Goal: Use online tool/utility: Use online tool/utility

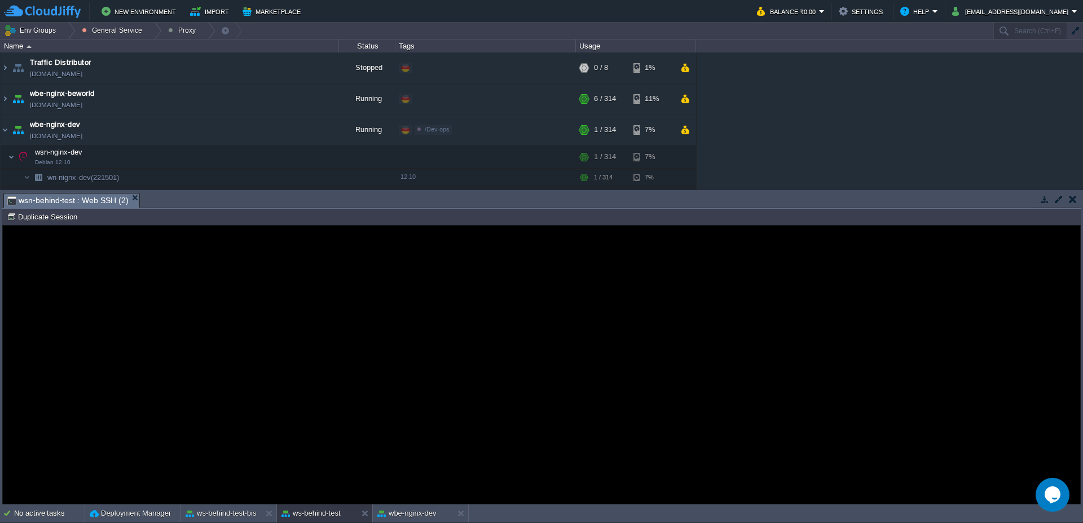
scroll to position [18, 0]
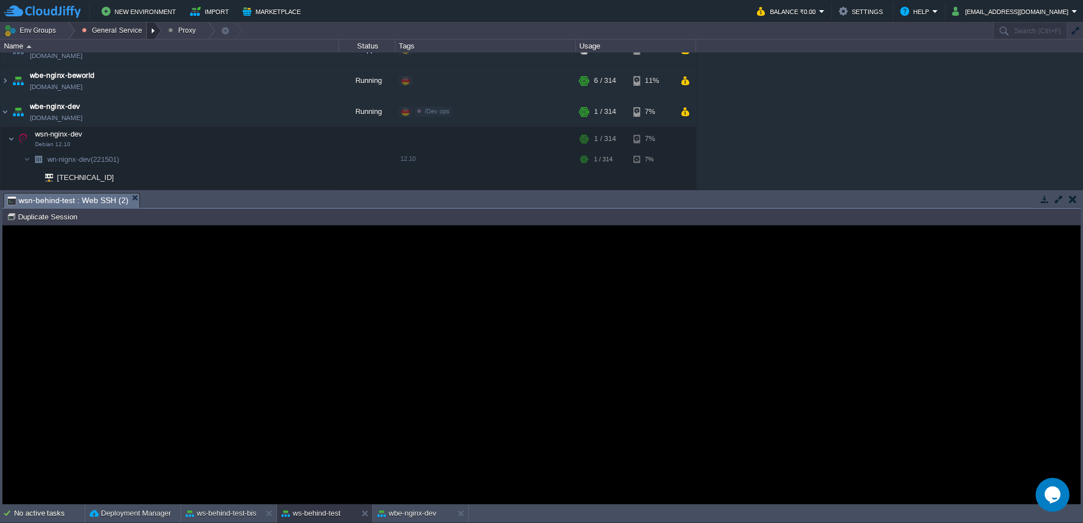
click at [152, 27] on div at bounding box center [154, 31] width 15 height 16
click at [403, 24] on td "Env Groups General Service Proxy" at bounding box center [496, 31] width 993 height 16
click at [1, 117] on img at bounding box center [5, 111] width 9 height 30
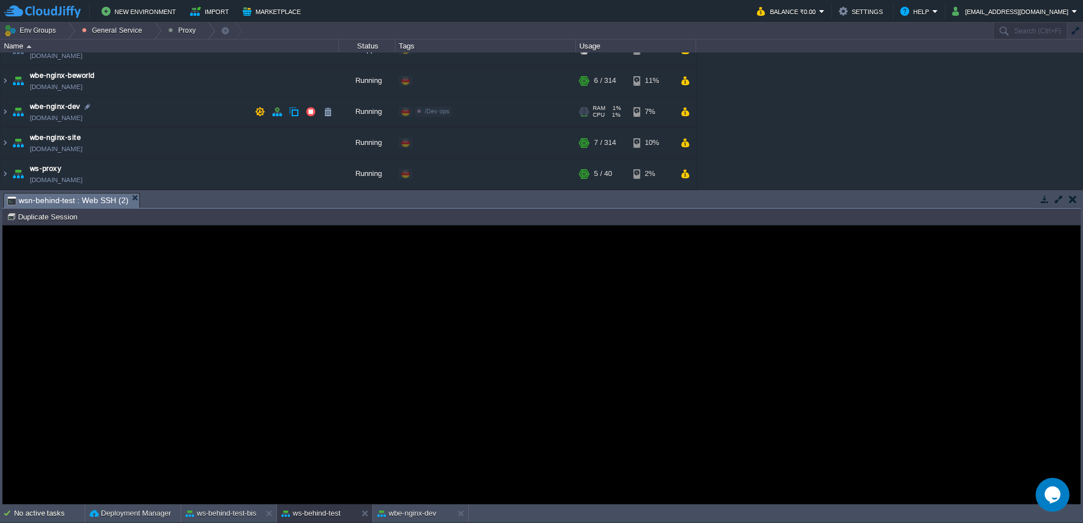
scroll to position [0, 0]
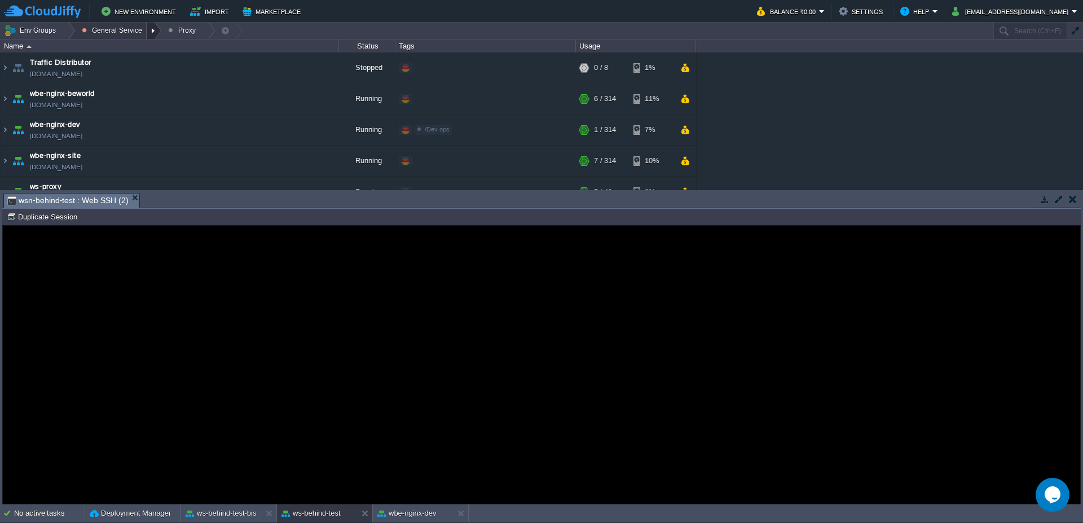
click at [152, 28] on div at bounding box center [154, 31] width 15 height 16
click at [67, 33] on div at bounding box center [67, 31] width 15 height 16
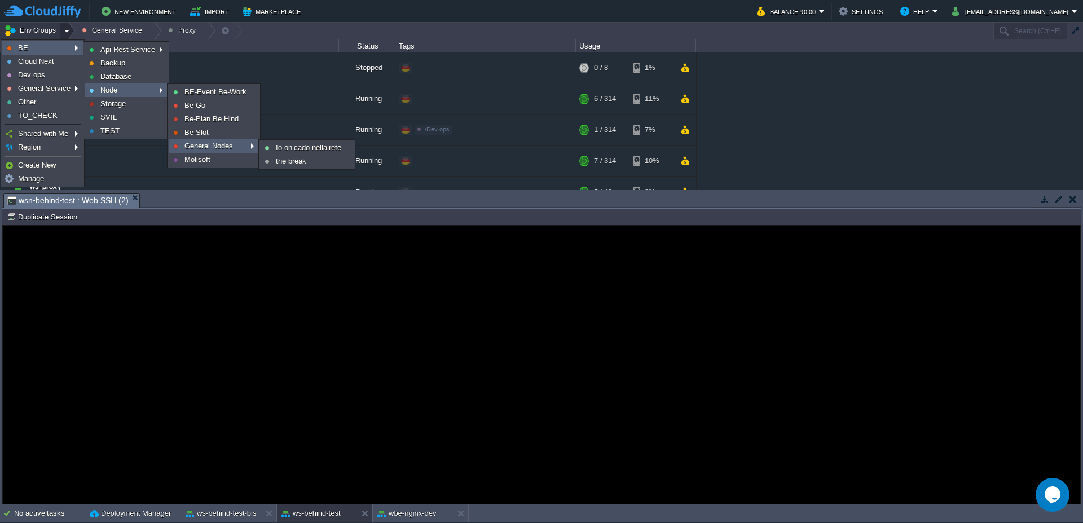
click at [216, 146] on span "General Nodes" at bounding box center [209, 146] width 49 height 8
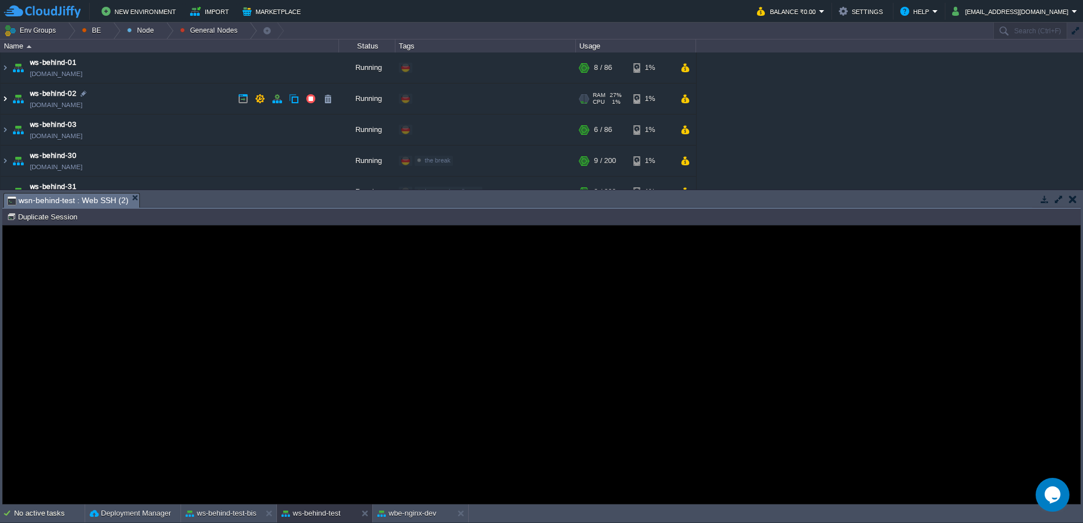
click at [1, 99] on img at bounding box center [5, 99] width 9 height 30
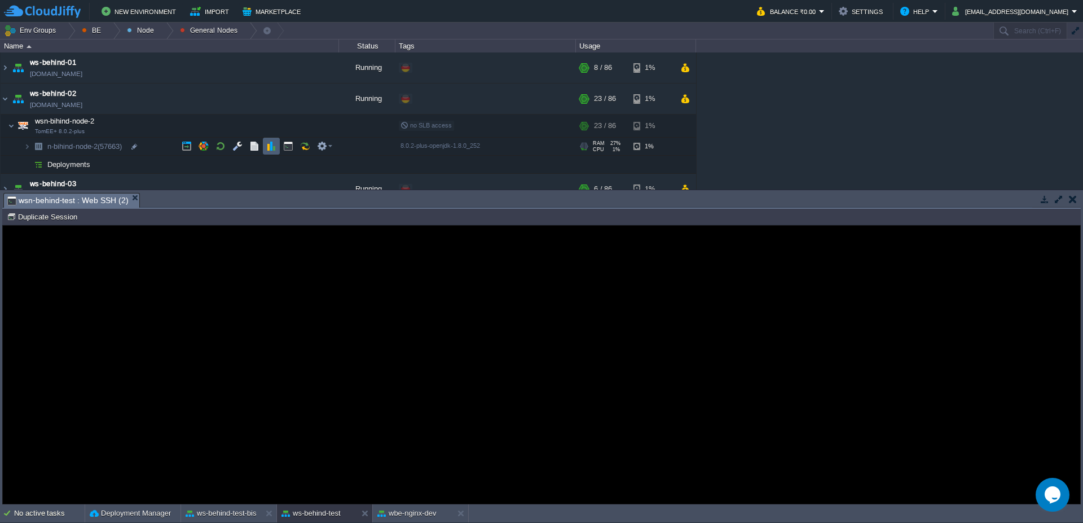
click at [276, 149] on button "button" at bounding box center [271, 146] width 10 height 10
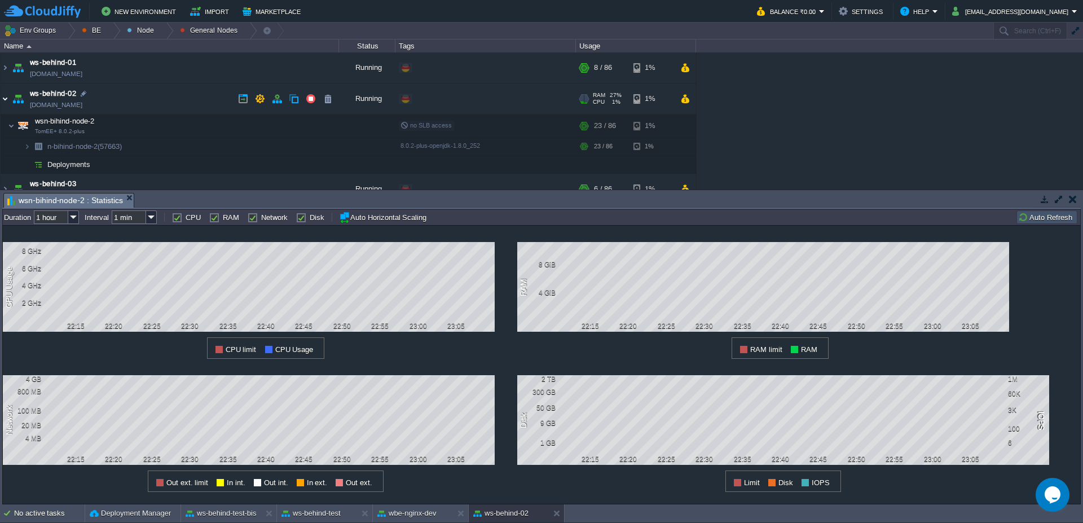
click at [3, 102] on img at bounding box center [5, 99] width 9 height 30
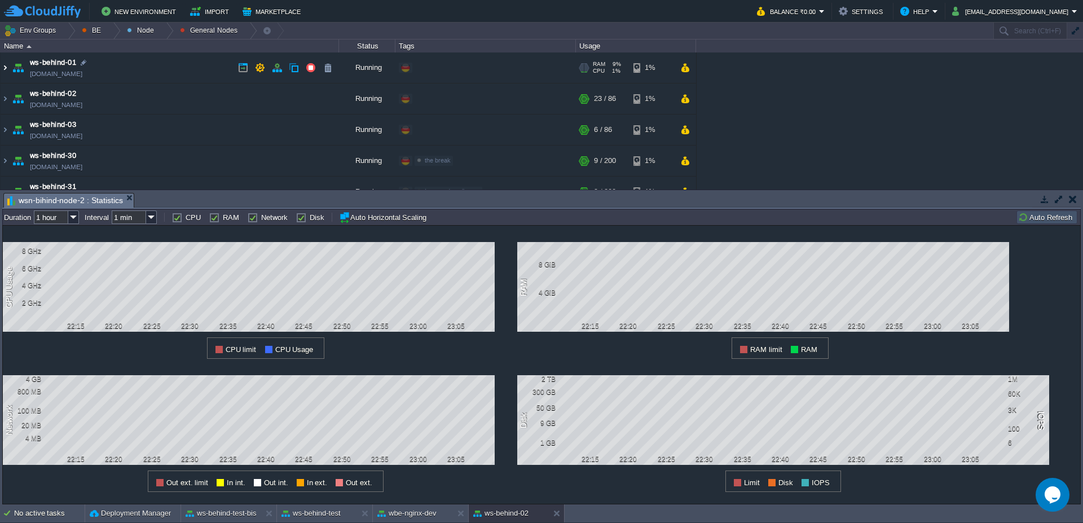
click at [8, 71] on img at bounding box center [5, 67] width 9 height 30
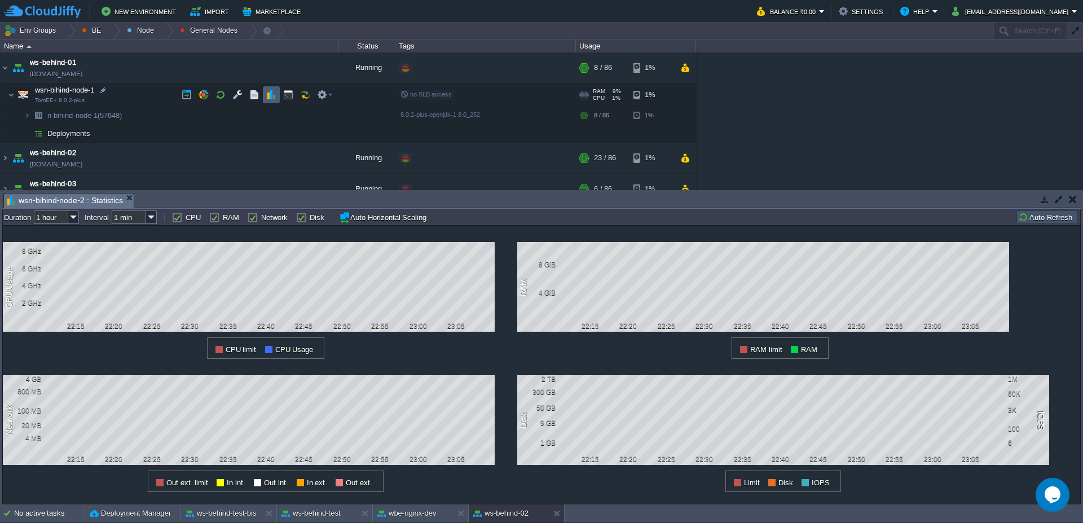
click at [272, 97] on button "button" at bounding box center [271, 95] width 10 height 10
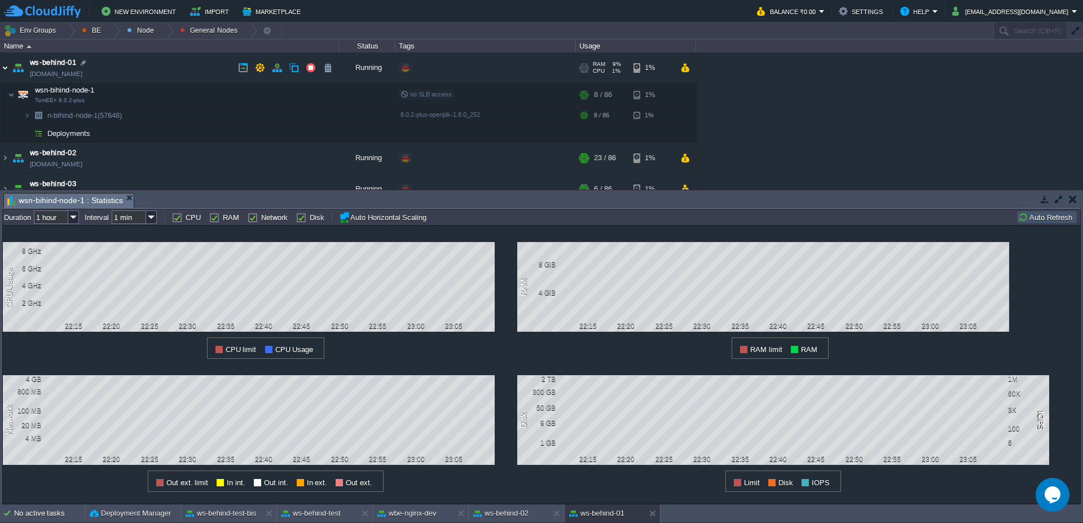
click at [1, 67] on img at bounding box center [5, 67] width 9 height 30
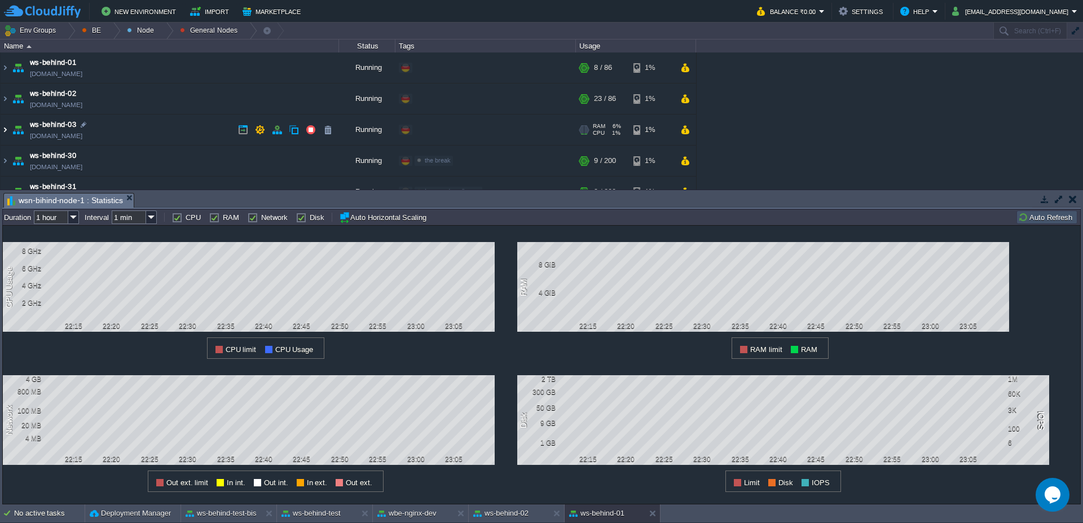
click at [6, 129] on img at bounding box center [5, 130] width 9 height 30
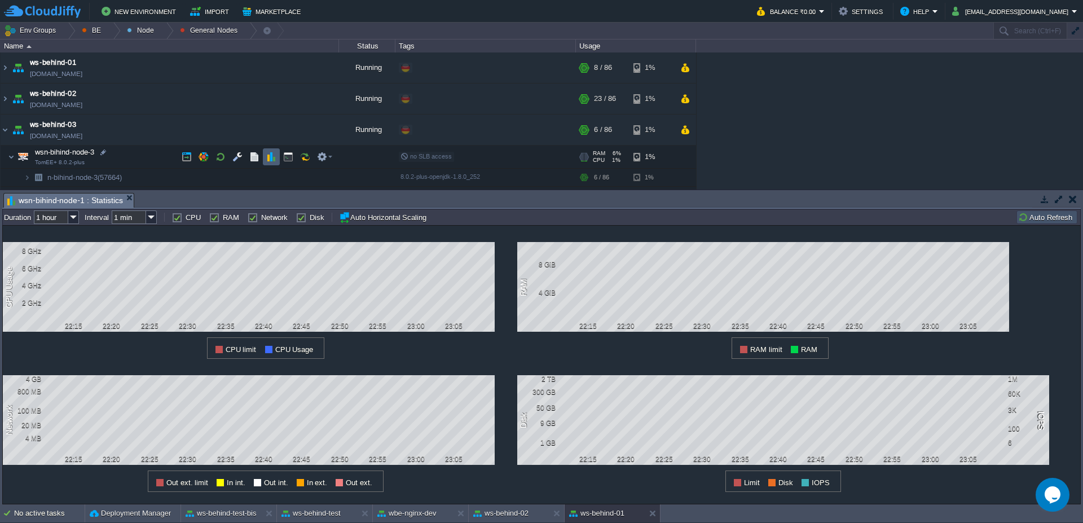
click at [264, 161] on td at bounding box center [271, 156] width 17 height 17
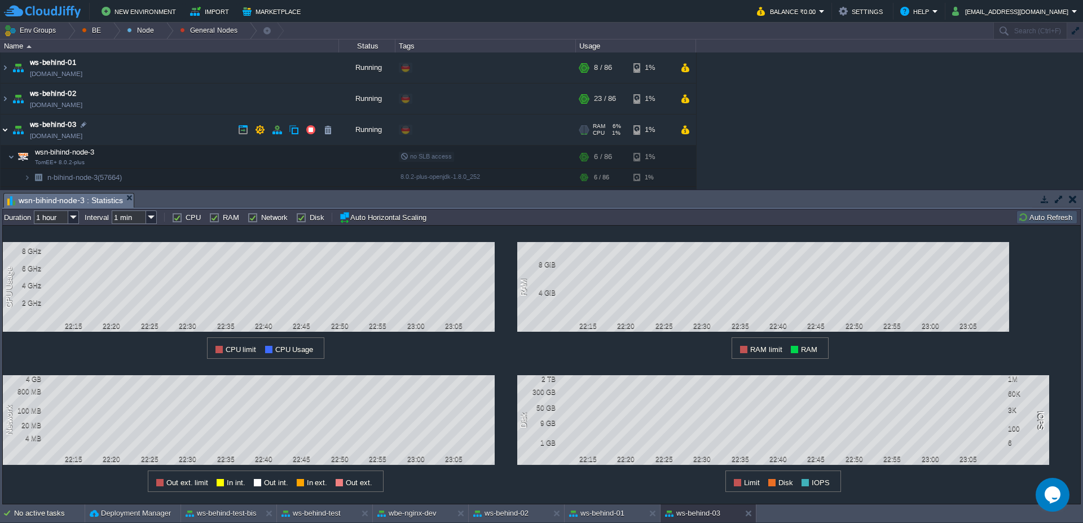
click at [2, 131] on img at bounding box center [5, 130] width 9 height 30
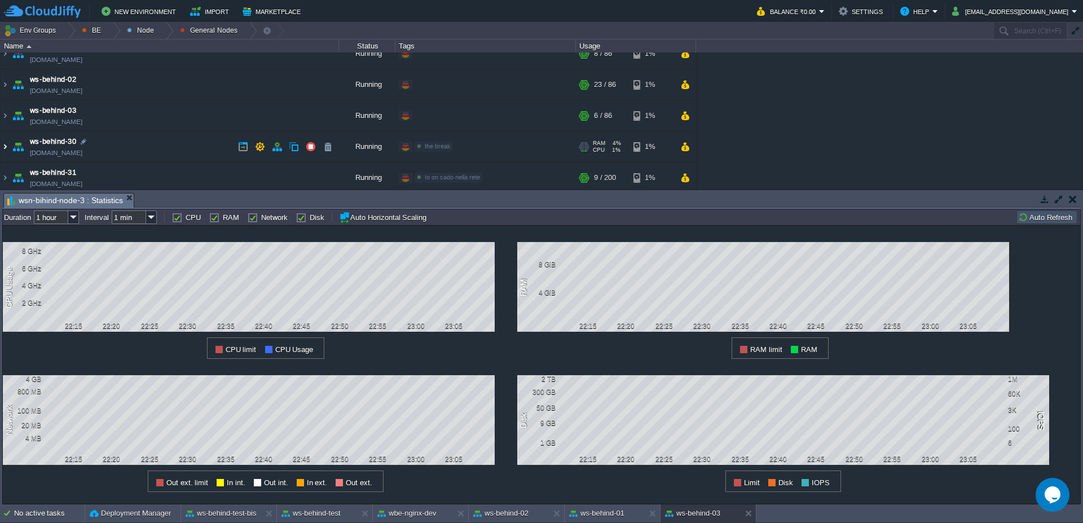
scroll to position [18, 0]
click at [8, 145] on img at bounding box center [5, 143] width 9 height 30
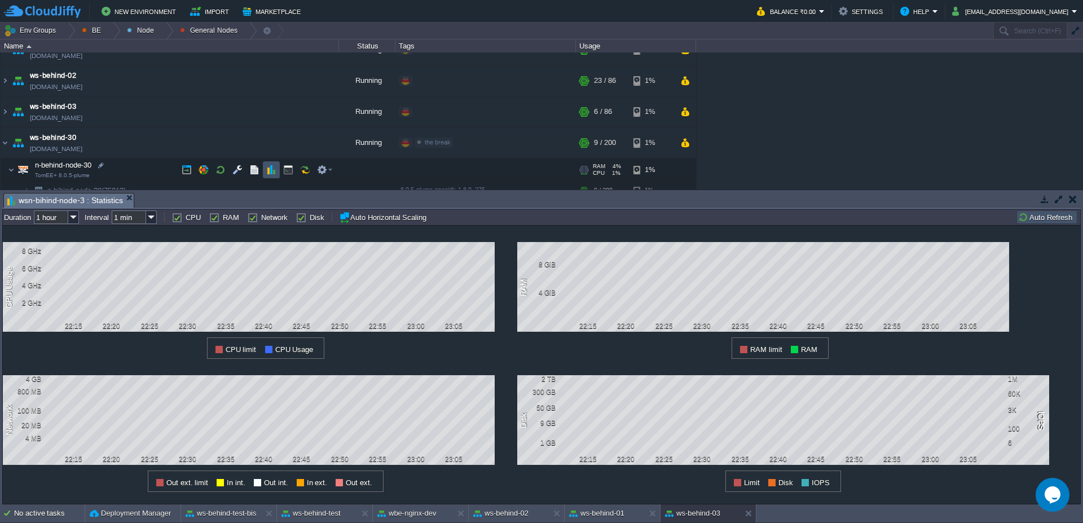
click at [273, 172] on button "button" at bounding box center [271, 170] width 10 height 10
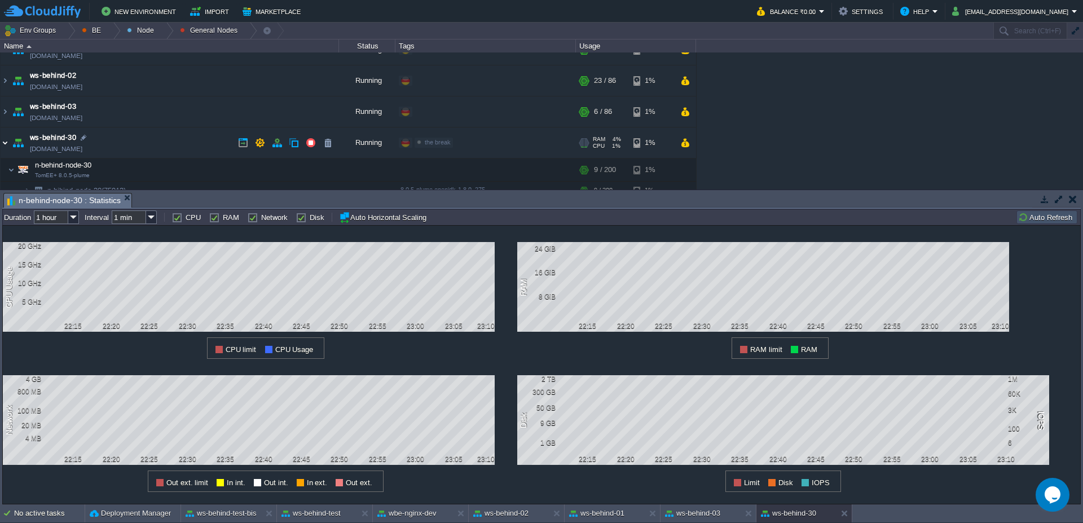
click at [1, 146] on img at bounding box center [5, 143] width 9 height 30
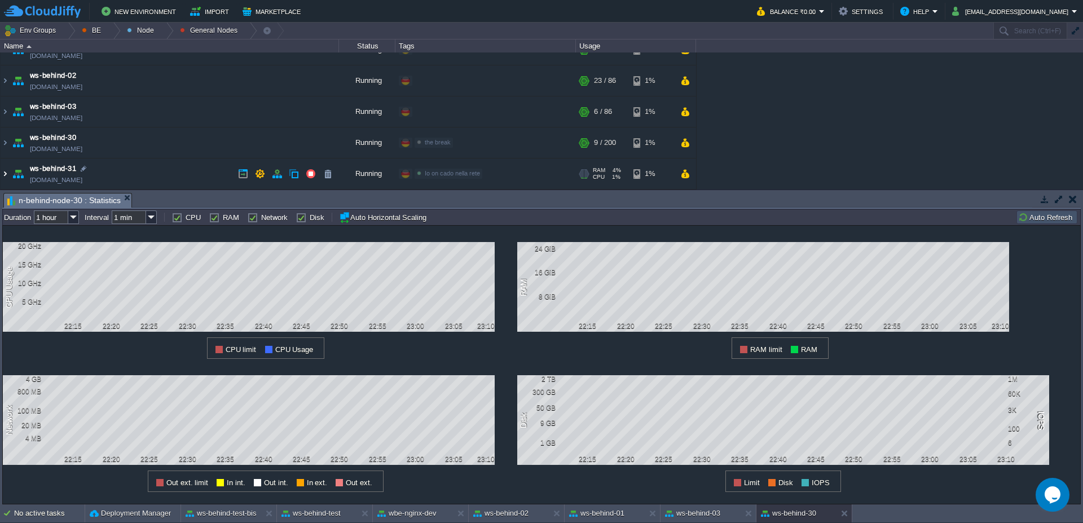
click at [7, 175] on img at bounding box center [5, 174] width 9 height 30
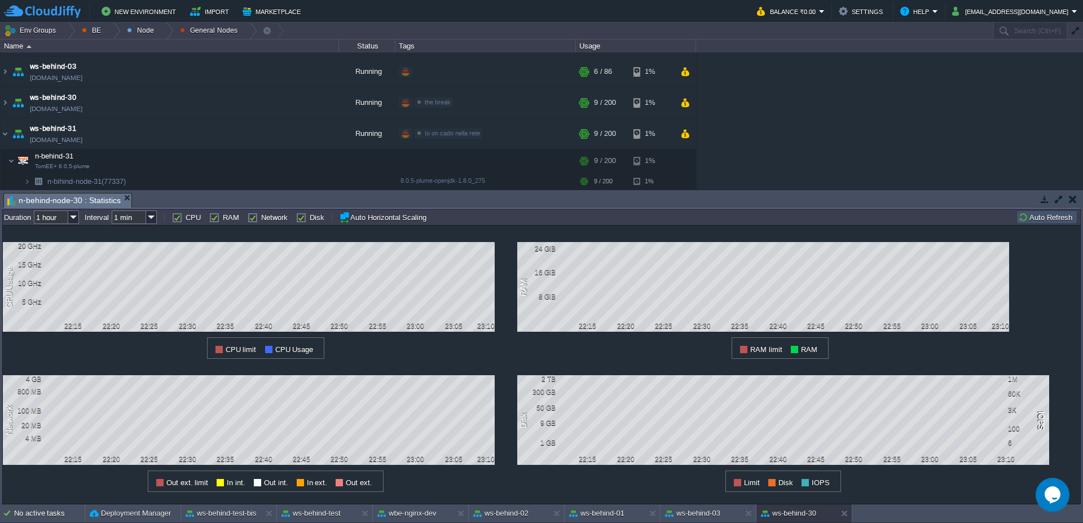
scroll to position [77, 0]
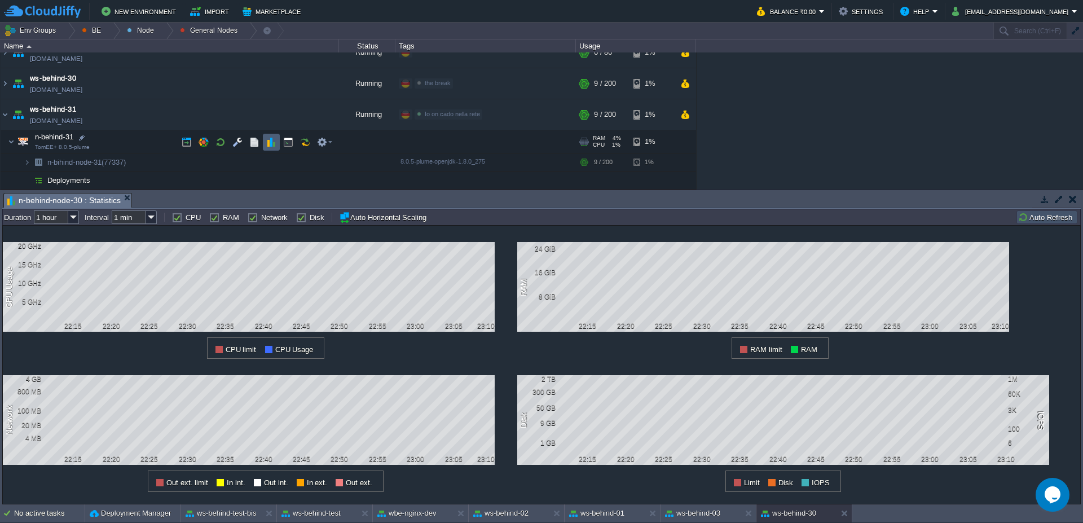
click at [265, 144] on td at bounding box center [271, 141] width 17 height 17
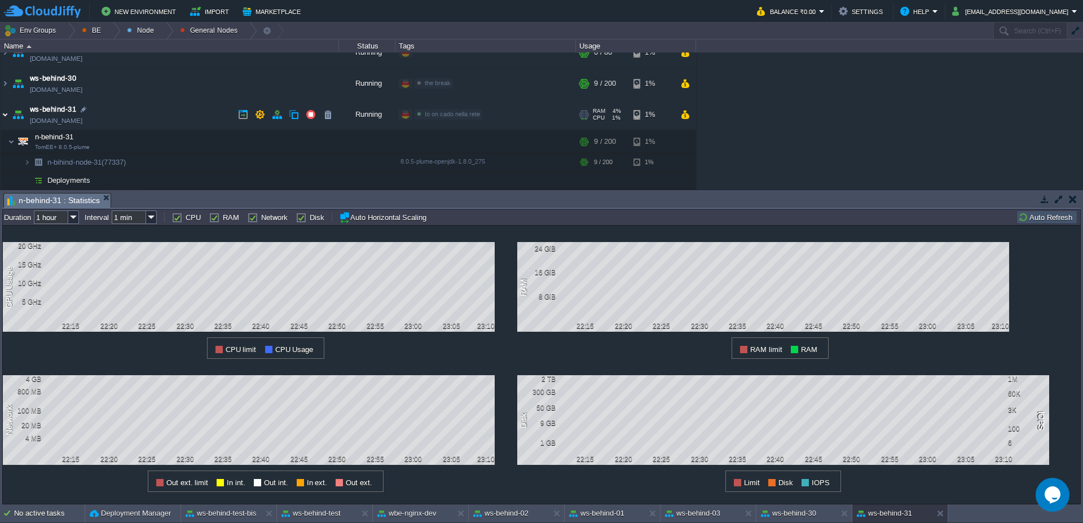
click at [1, 116] on img at bounding box center [5, 114] width 9 height 30
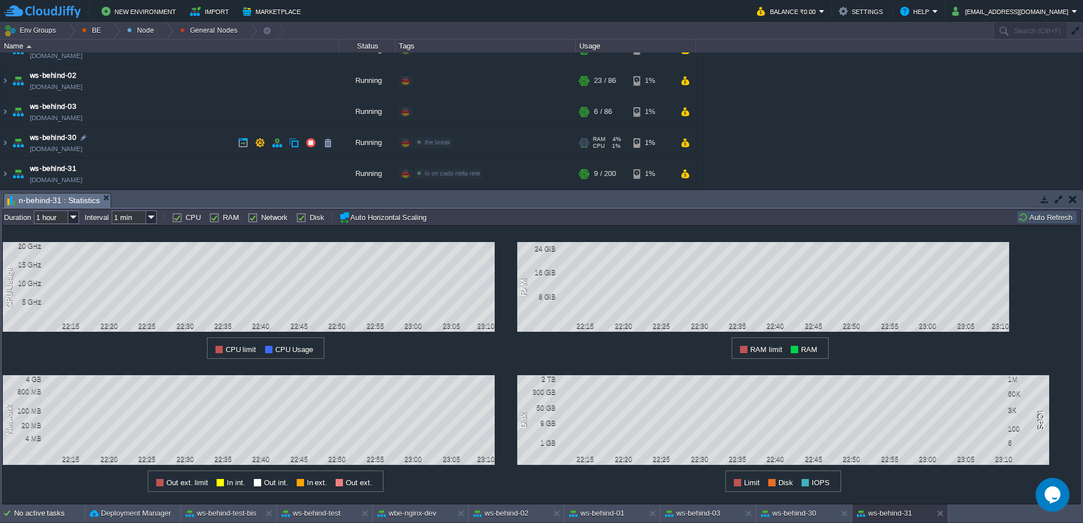
scroll to position [0, 0]
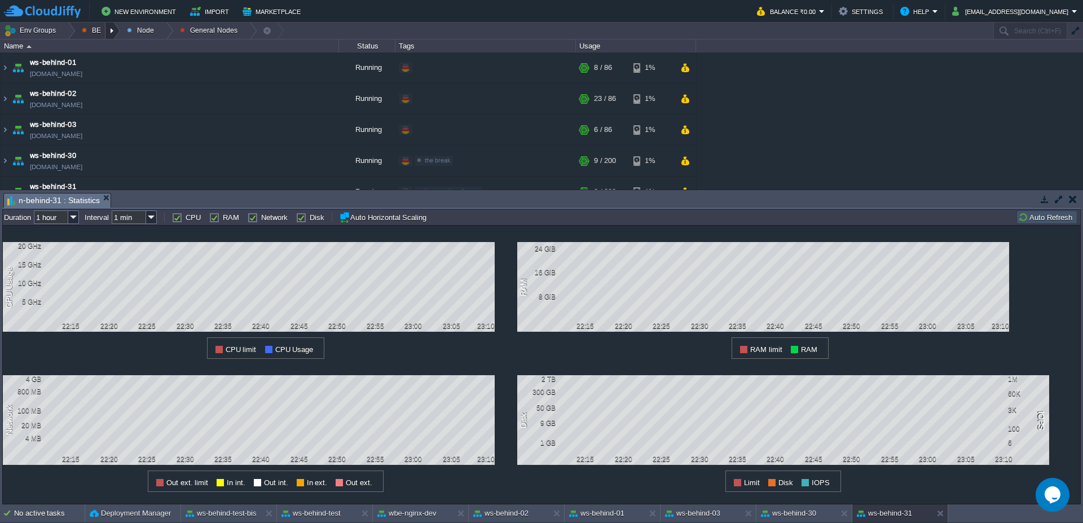
click at [113, 28] on div at bounding box center [113, 31] width 15 height 16
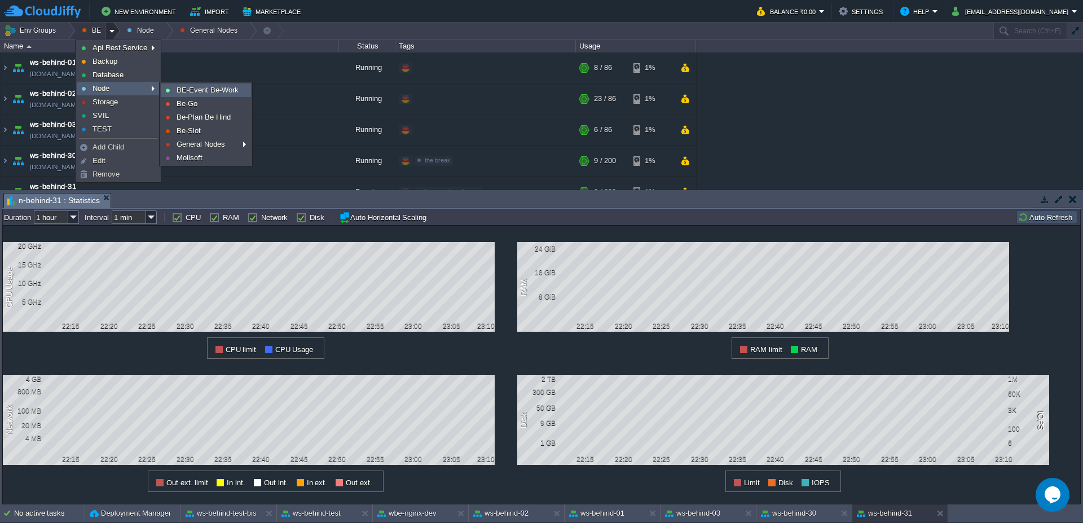
click at [200, 90] on span "BE-Event Be-Work" at bounding box center [208, 90] width 62 height 8
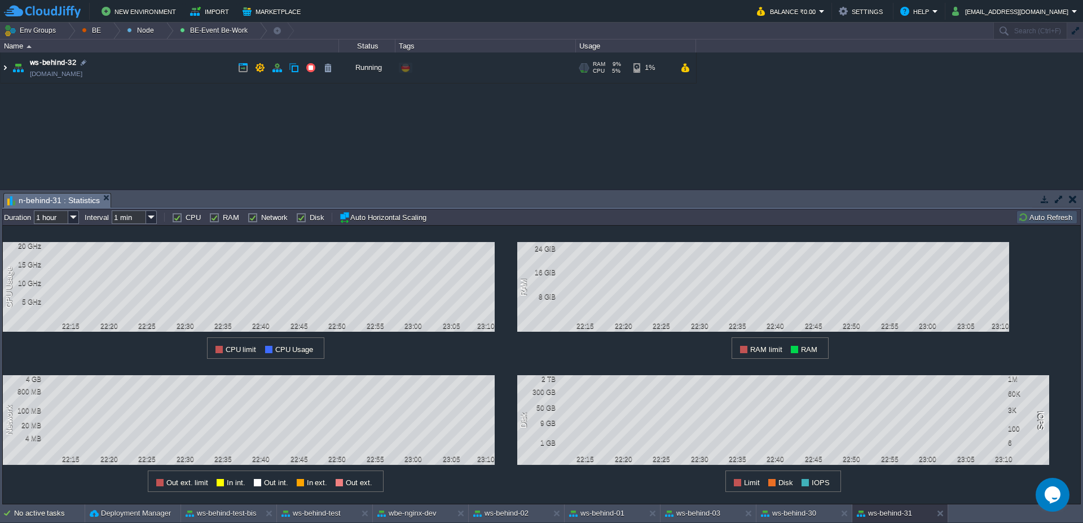
click at [5, 69] on img at bounding box center [5, 67] width 9 height 30
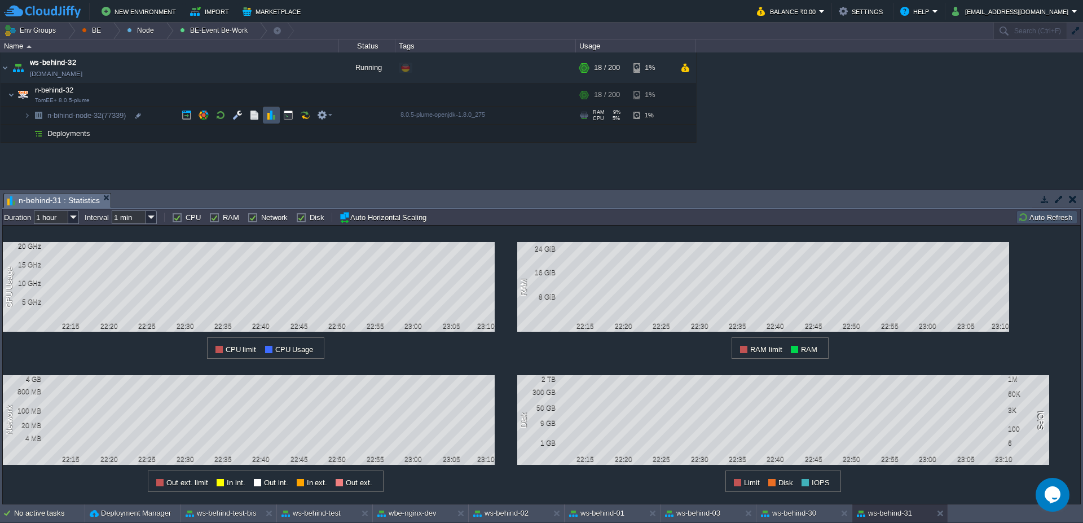
click at [273, 117] on button "button" at bounding box center [271, 115] width 10 height 10
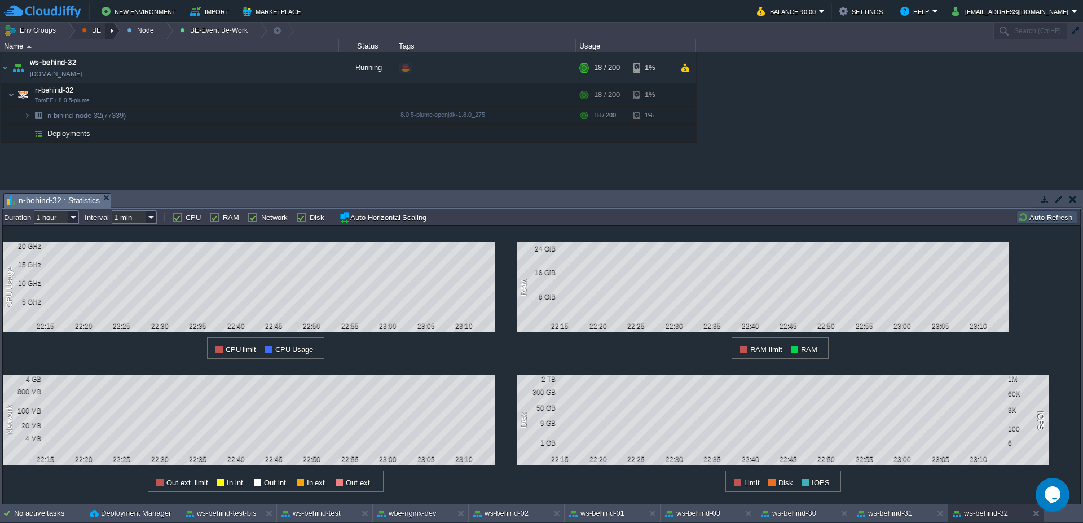
click at [115, 30] on div at bounding box center [113, 31] width 15 height 16
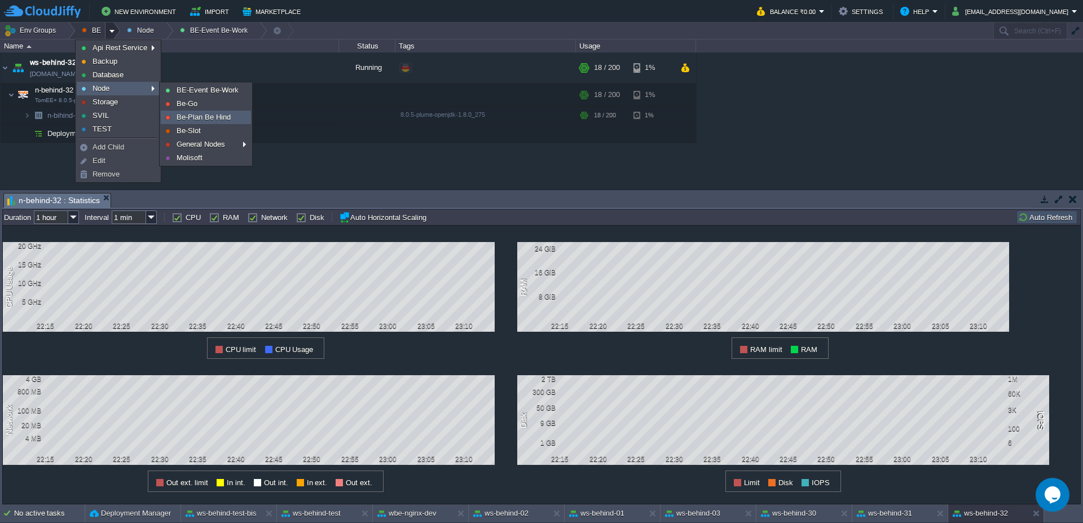
click at [207, 119] on span "Be-Plan Be Hind" at bounding box center [204, 117] width 54 height 8
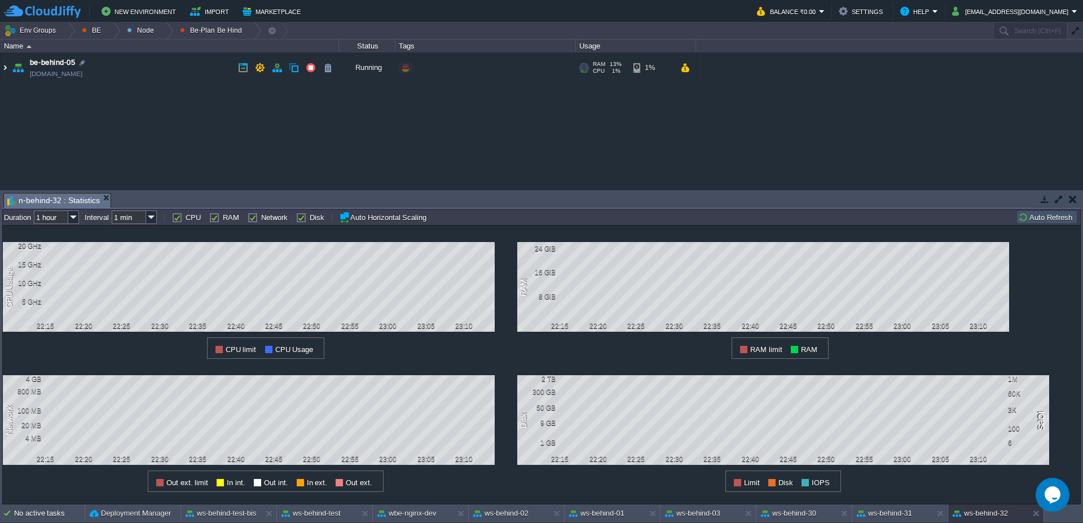
click at [1, 69] on img at bounding box center [5, 67] width 9 height 30
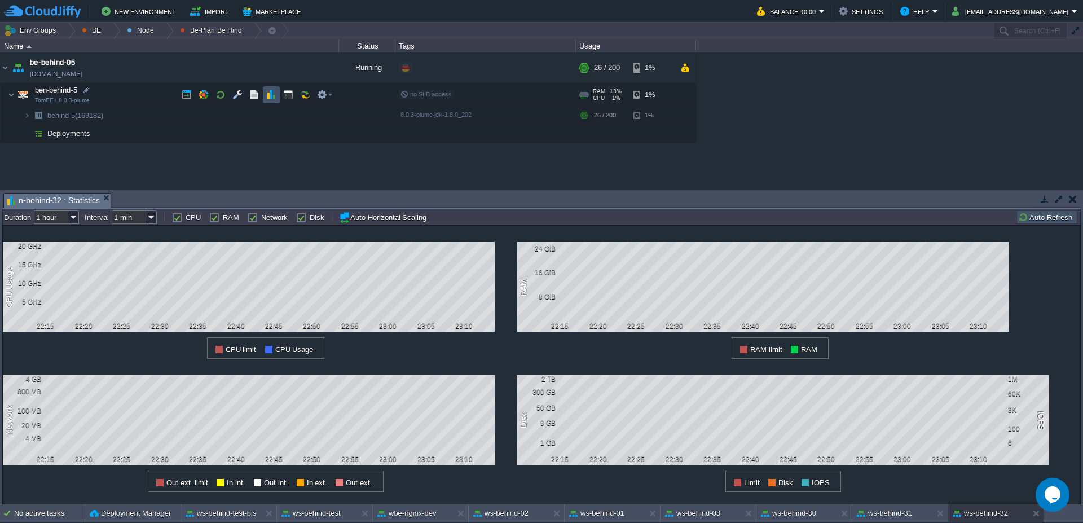
click at [273, 99] on button "button" at bounding box center [271, 95] width 10 height 10
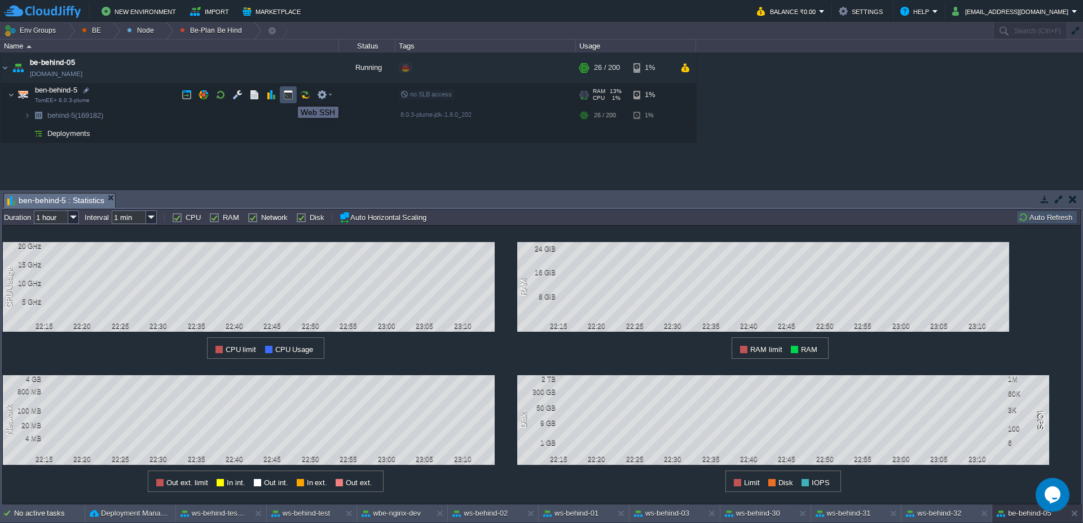
click at [289, 96] on button "button" at bounding box center [288, 95] width 10 height 10
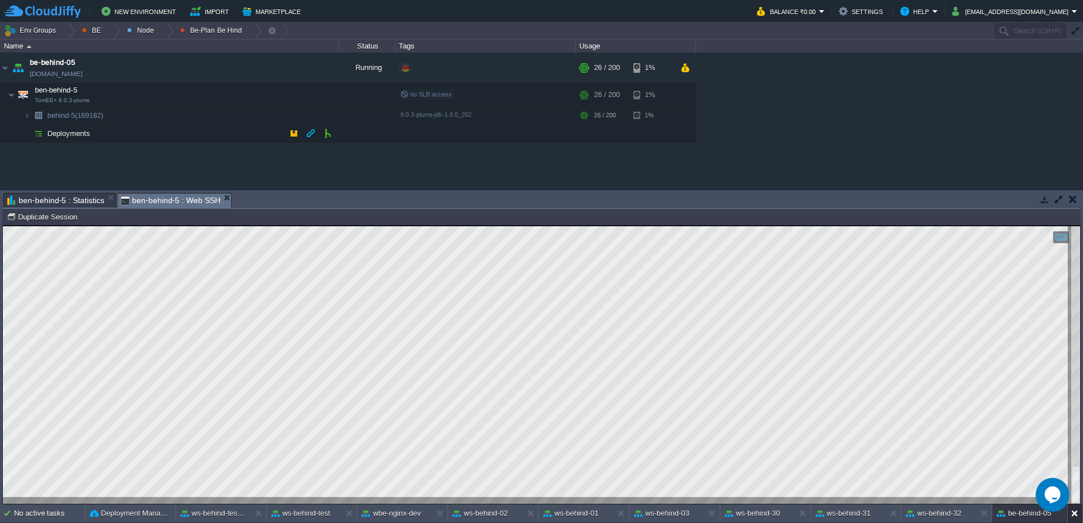
click at [1073, 517] on button at bounding box center [1077, 513] width 11 height 11
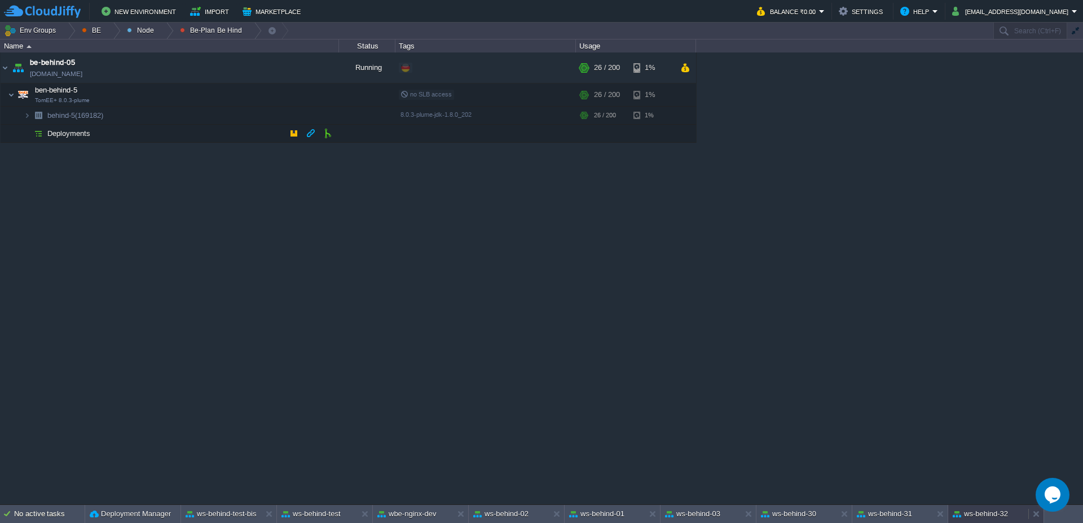
click at [989, 516] on button "ws-behind-32" at bounding box center [980, 513] width 55 height 11
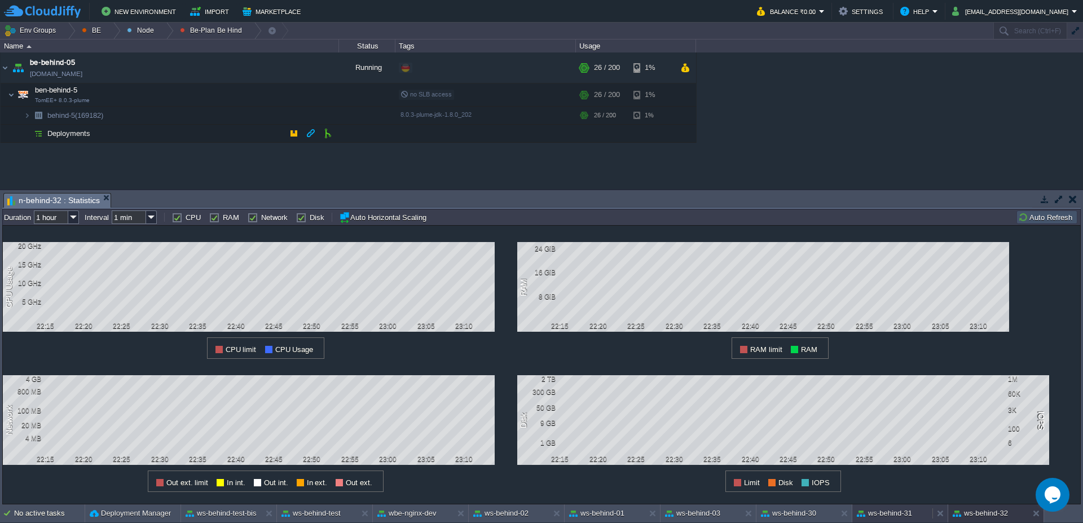
click at [865, 510] on button "ws-behind-31" at bounding box center [884, 513] width 55 height 11
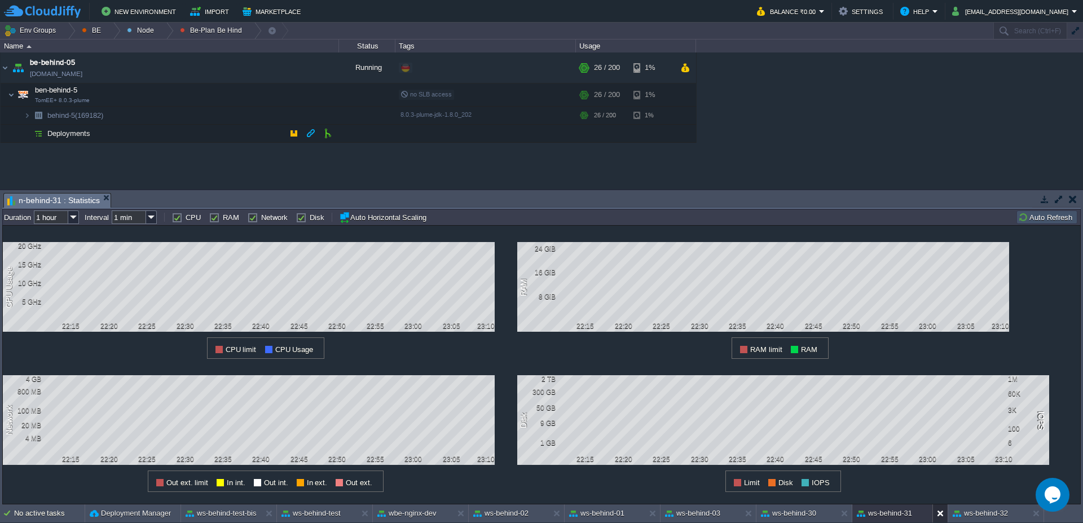
click at [940, 516] on button at bounding box center [942, 513] width 11 height 11
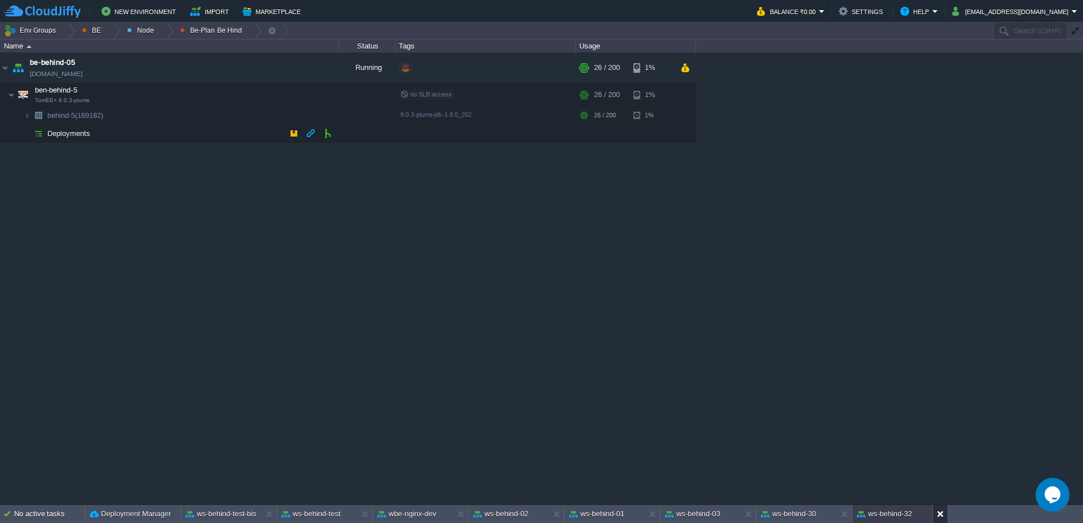
click at [940, 516] on button at bounding box center [942, 513] width 11 height 11
click at [779, 514] on button "ws-behind-30" at bounding box center [788, 513] width 55 height 11
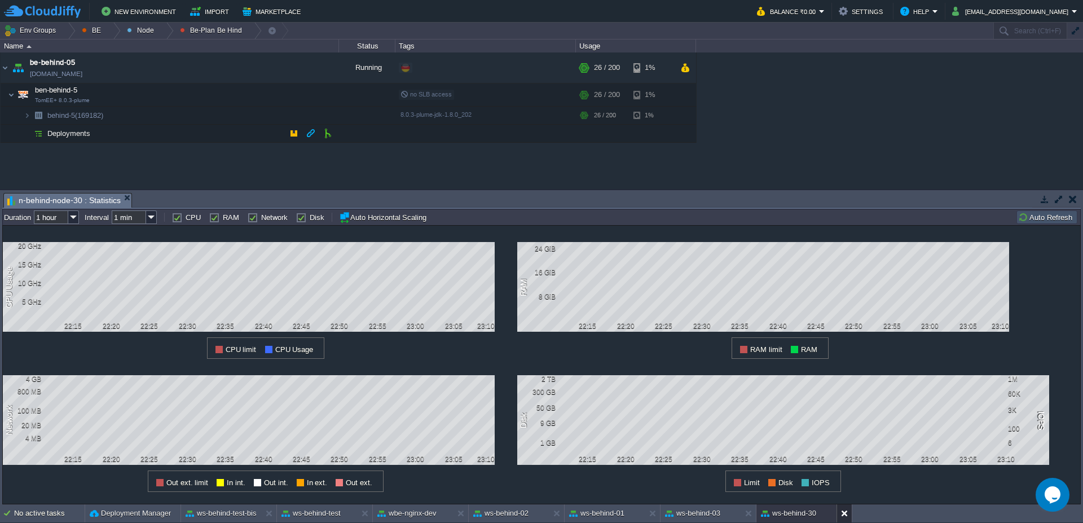
click at [845, 516] on button at bounding box center [846, 513] width 11 height 11
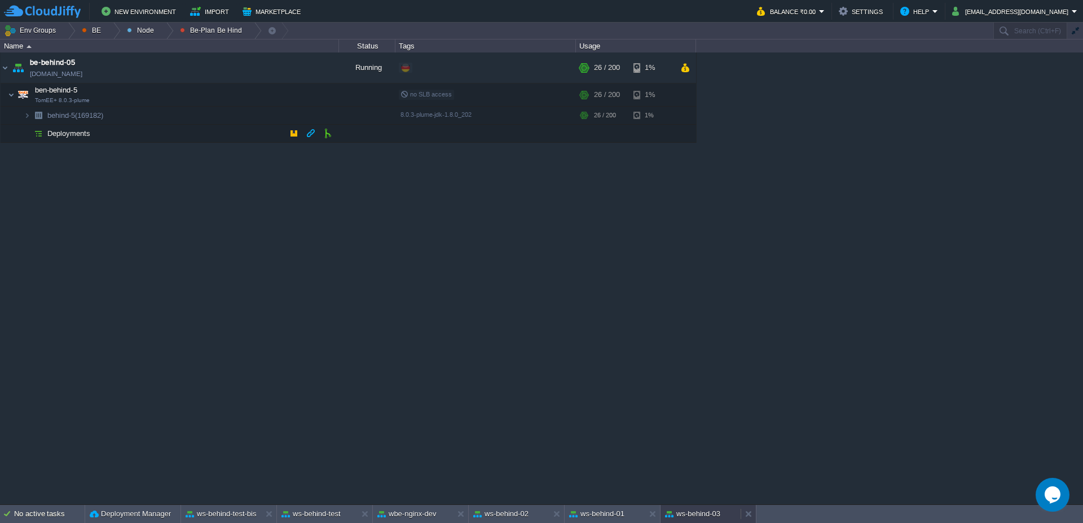
click at [706, 516] on button "ws-behind-03" at bounding box center [692, 513] width 55 height 11
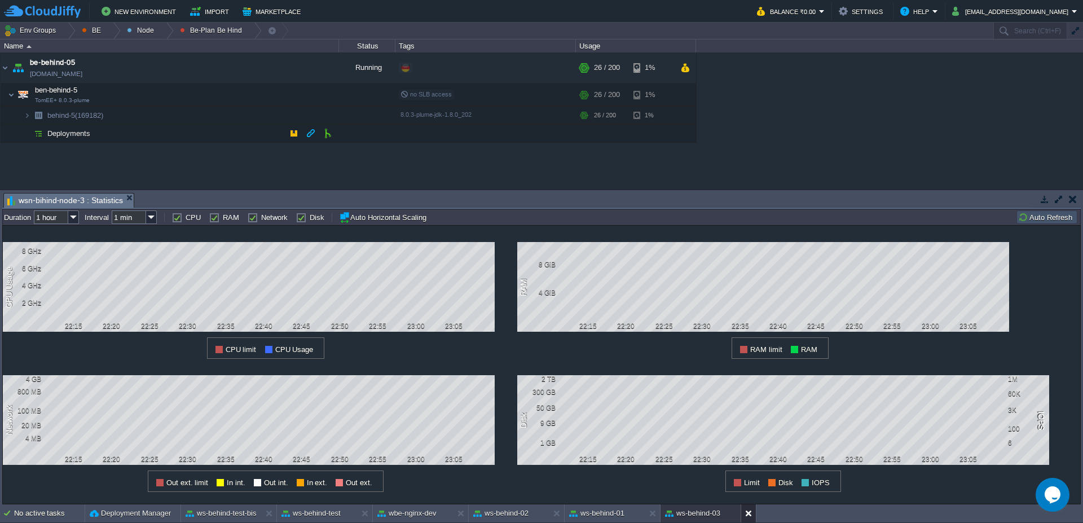
click at [752, 511] on button at bounding box center [750, 513] width 11 height 11
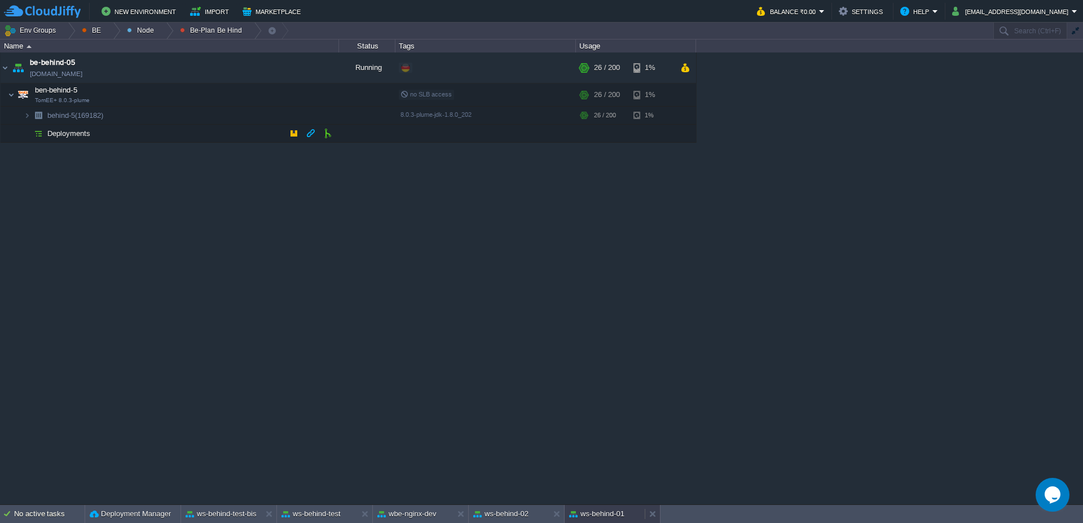
click at [593, 510] on button "ws-behind-01" at bounding box center [596, 513] width 55 height 11
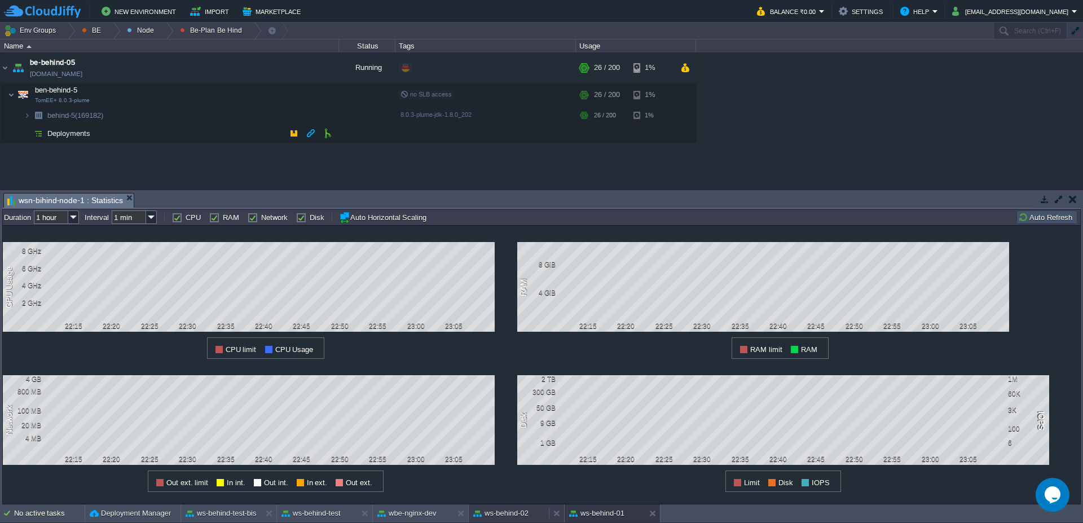
click at [508, 512] on button "ws-behind-02" at bounding box center [500, 513] width 55 height 11
click at [556, 512] on button at bounding box center [559, 513] width 11 height 11
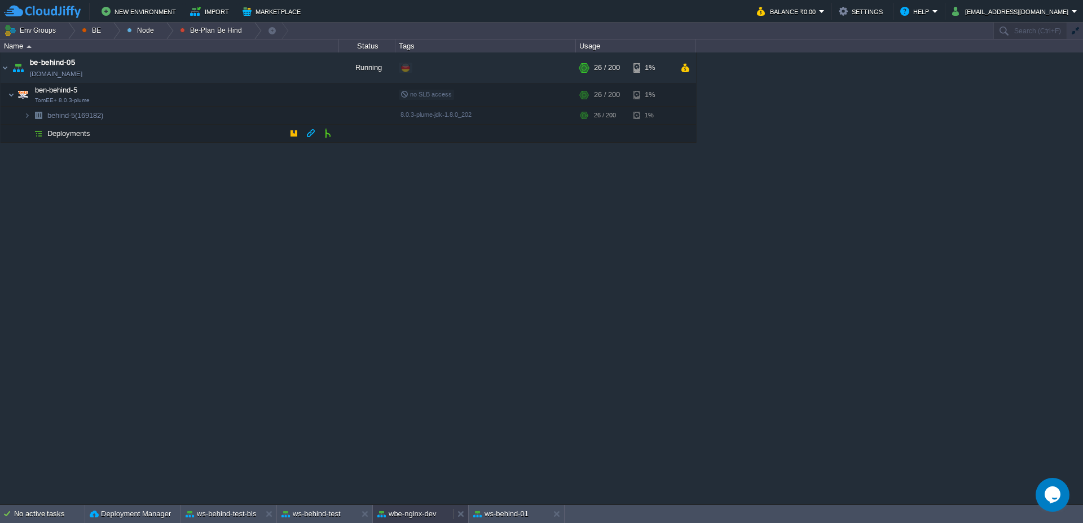
click at [394, 512] on button "wbe-nginx-dev" at bounding box center [407, 513] width 59 height 11
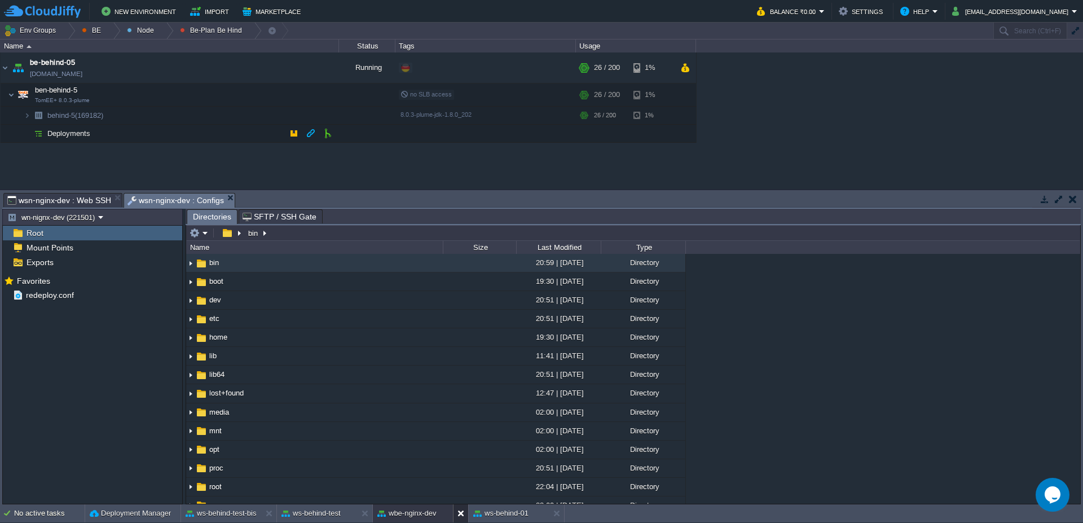
click at [464, 517] on button at bounding box center [463, 513] width 11 height 11
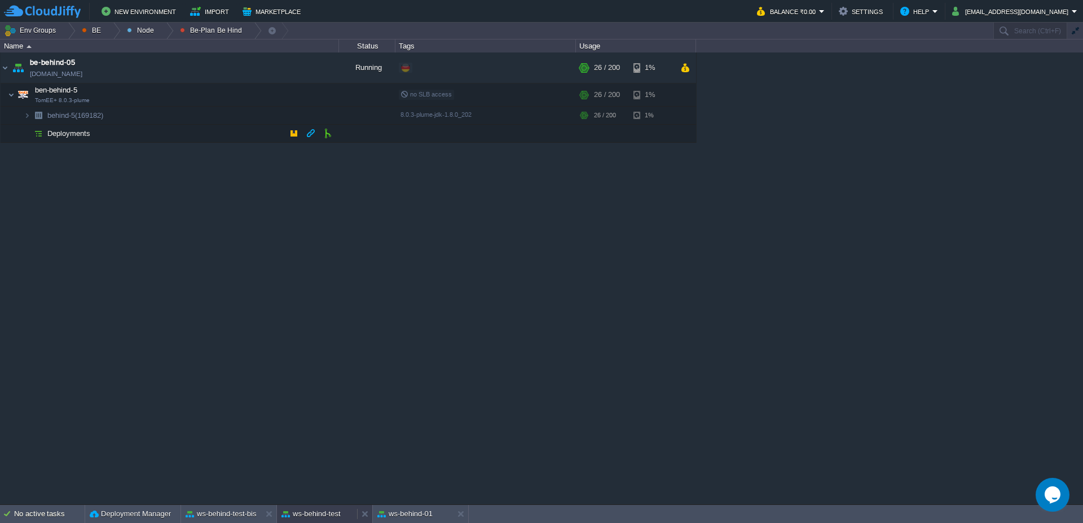
click at [322, 514] on button "ws-behind-test" at bounding box center [311, 513] width 59 height 11
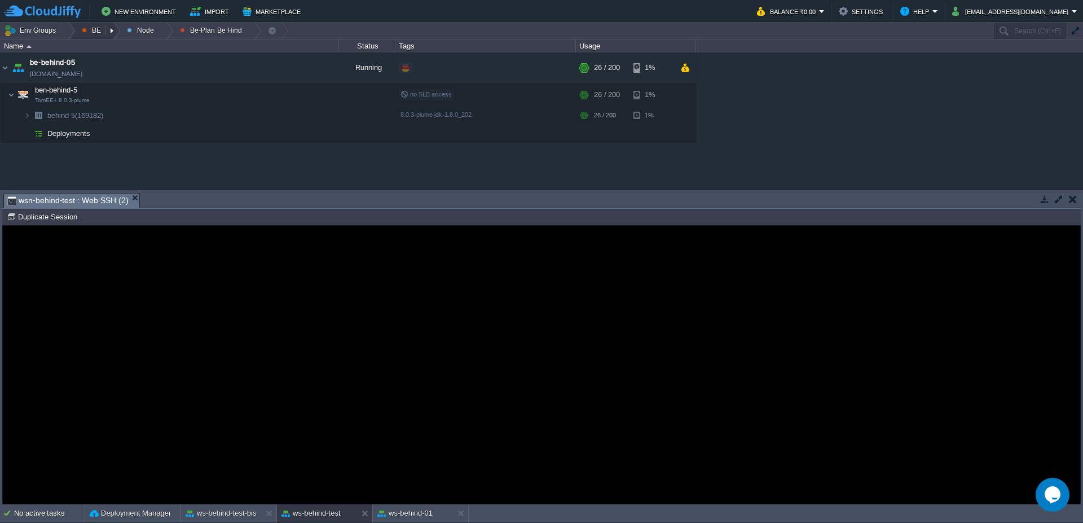
click at [73, 30] on div at bounding box center [67, 31] width 15 height 16
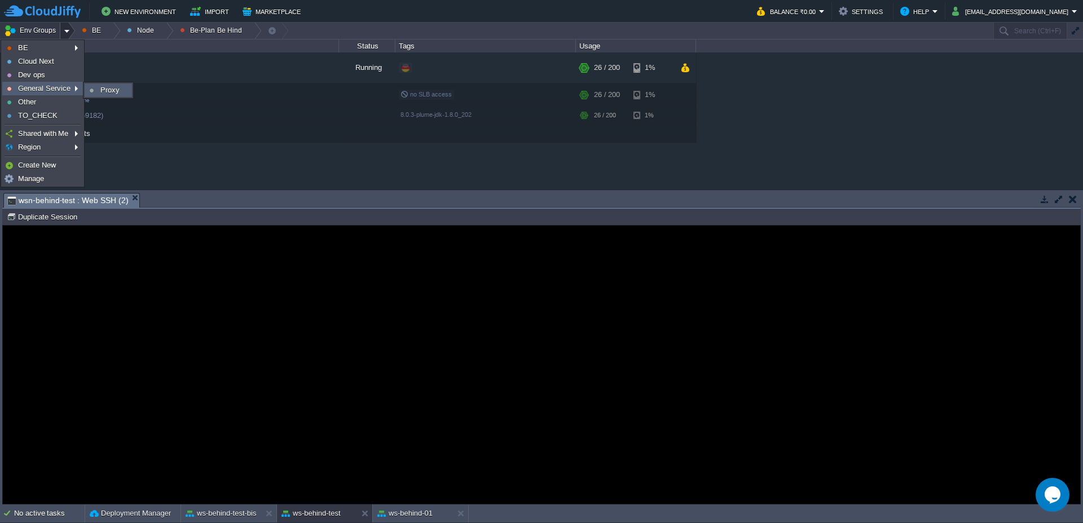
click at [98, 90] on link "Proxy" at bounding box center [108, 90] width 46 height 12
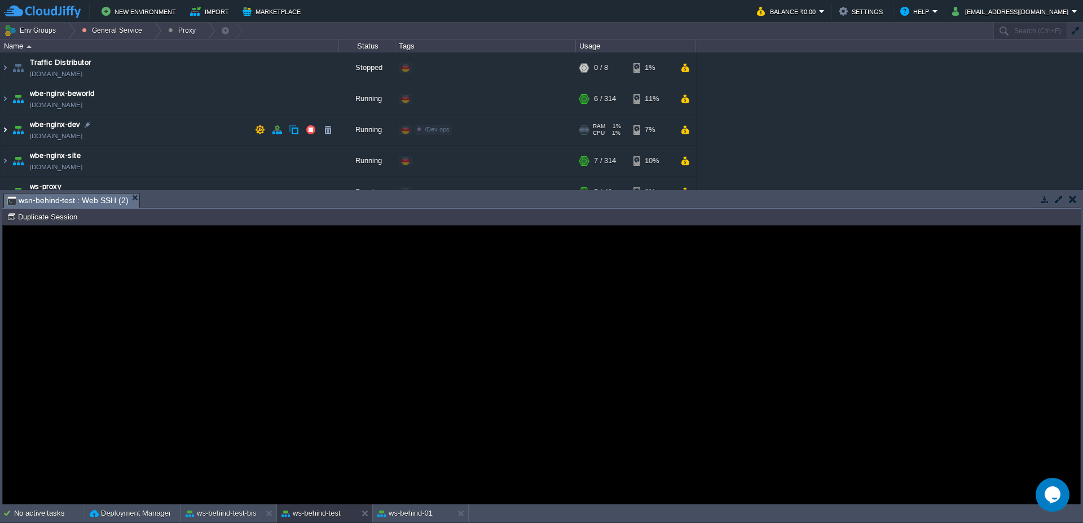
click at [5, 134] on img at bounding box center [5, 130] width 9 height 30
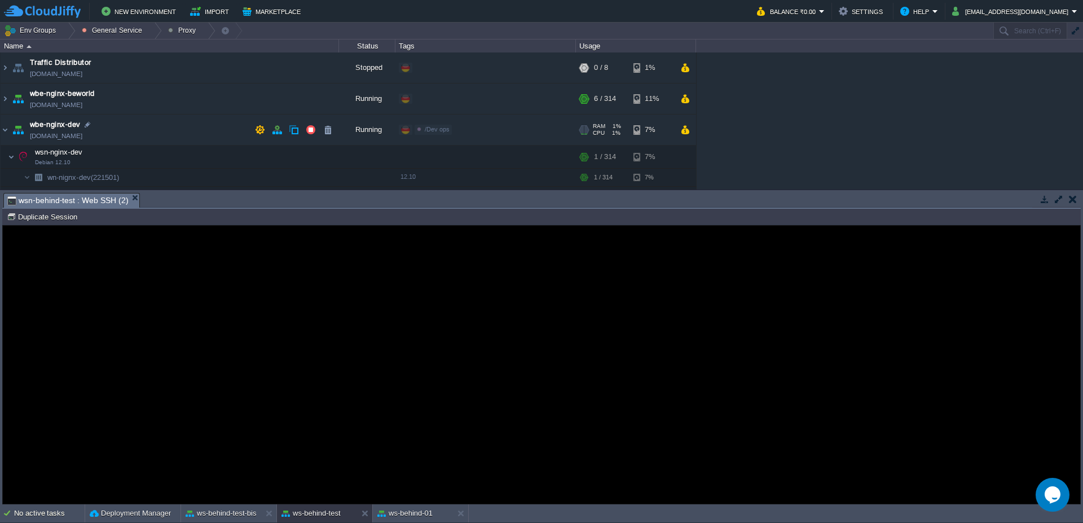
scroll to position [68, 0]
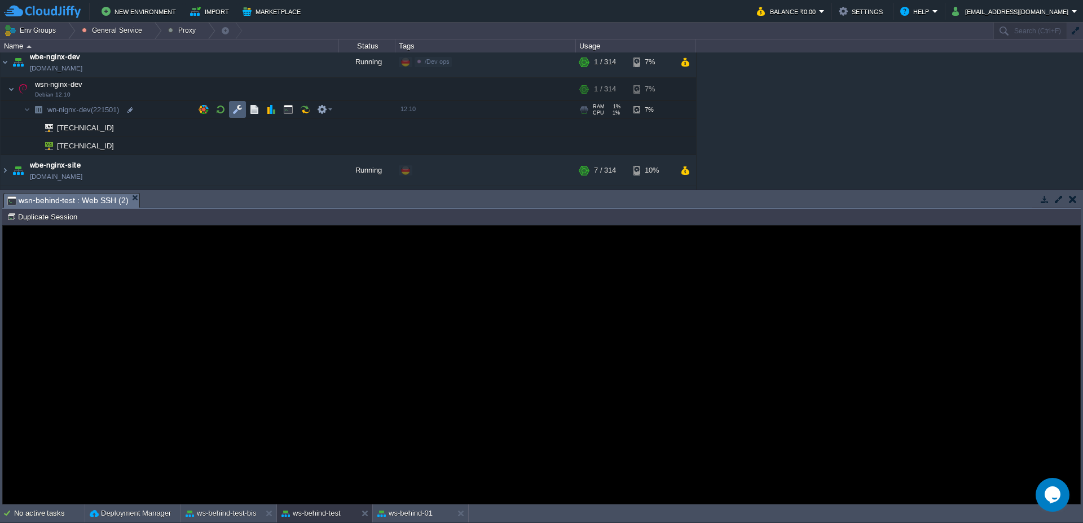
click at [243, 110] on td at bounding box center [237, 109] width 17 height 17
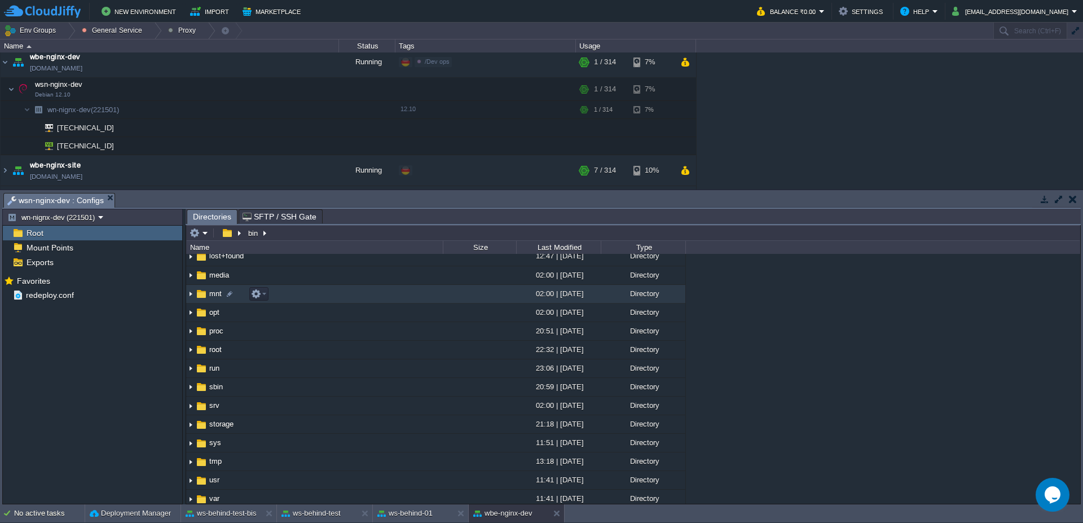
scroll to position [203, 0]
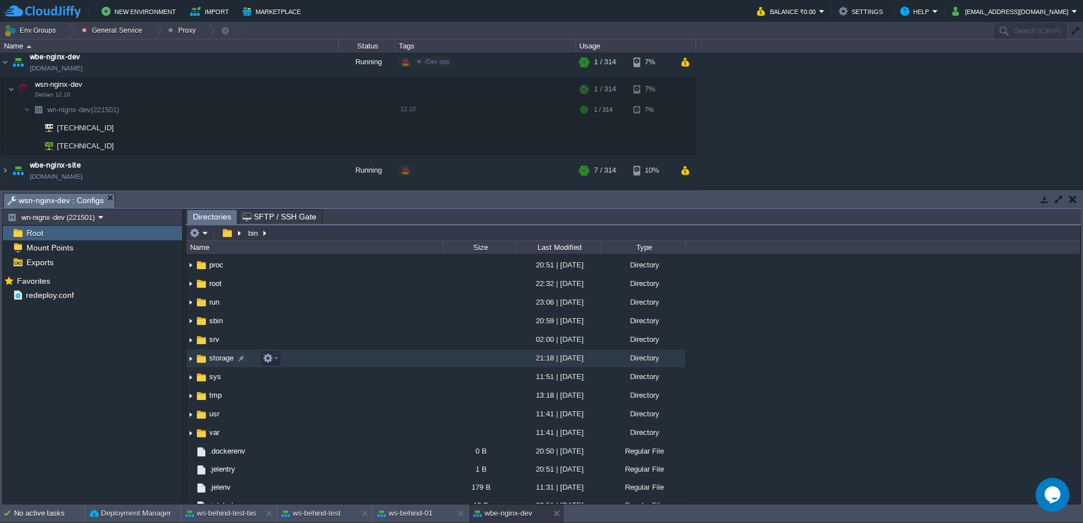
click at [192, 361] on img at bounding box center [190, 358] width 9 height 17
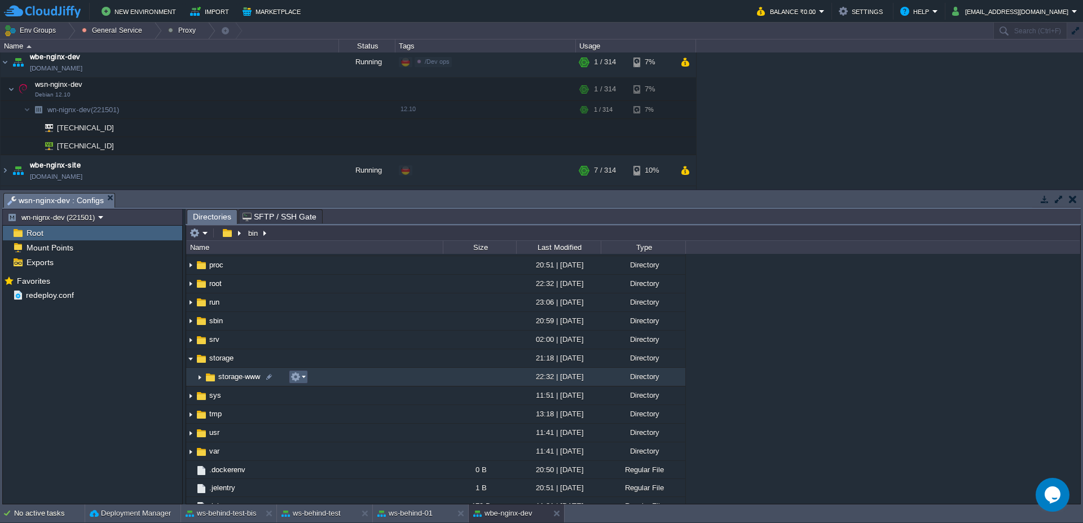
click at [306, 378] on td at bounding box center [298, 377] width 19 height 14
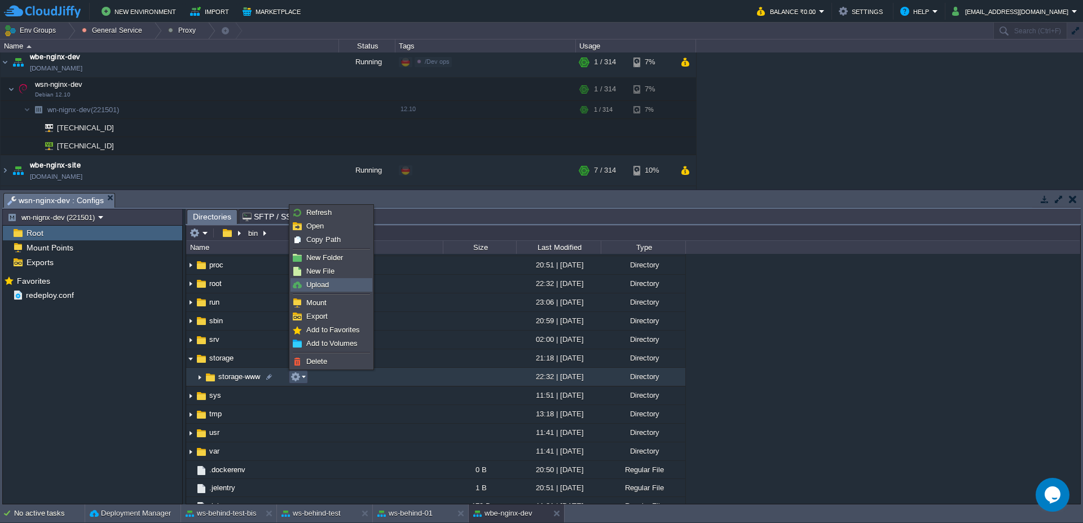
click at [324, 284] on span "Upload" at bounding box center [317, 284] width 23 height 8
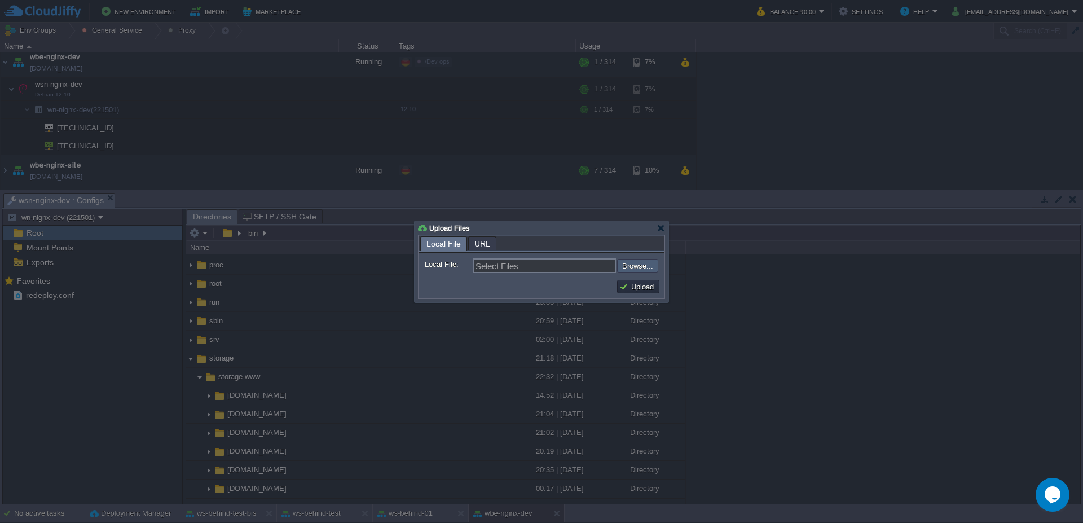
click at [640, 265] on input "file" at bounding box center [587, 266] width 143 height 14
type input "C:\fakepath\vaadinPush.js"
type input "vaadinPush.js"
click at [641, 286] on button "Upload" at bounding box center [639, 287] width 38 height 10
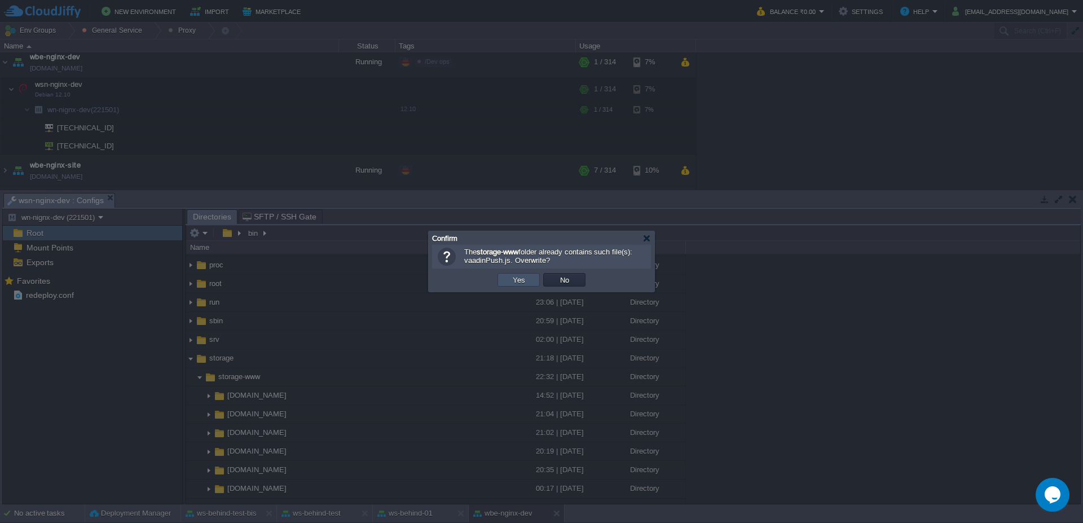
click at [525, 282] on button "Yes" at bounding box center [519, 280] width 19 height 10
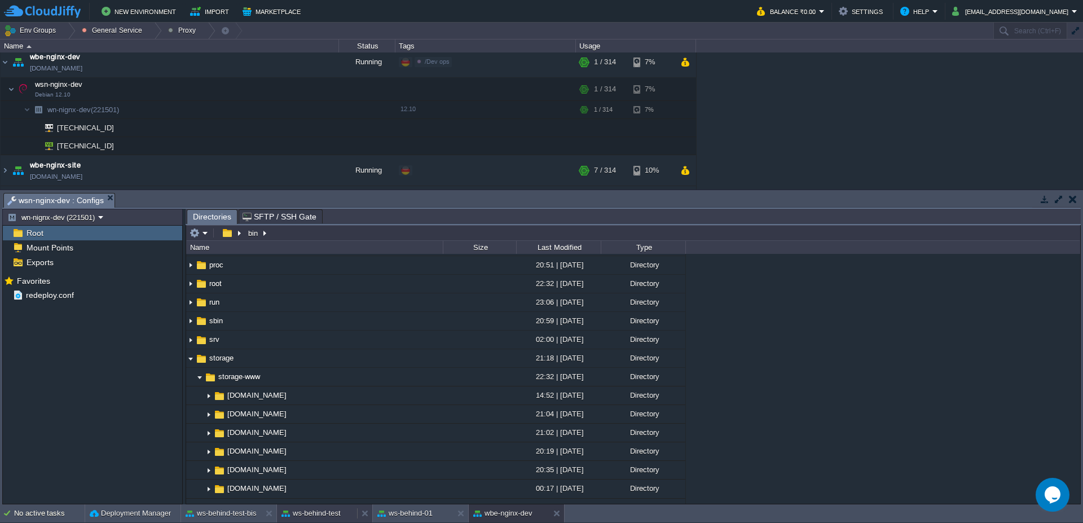
click at [322, 516] on button "ws-behind-test" at bounding box center [311, 513] width 59 height 11
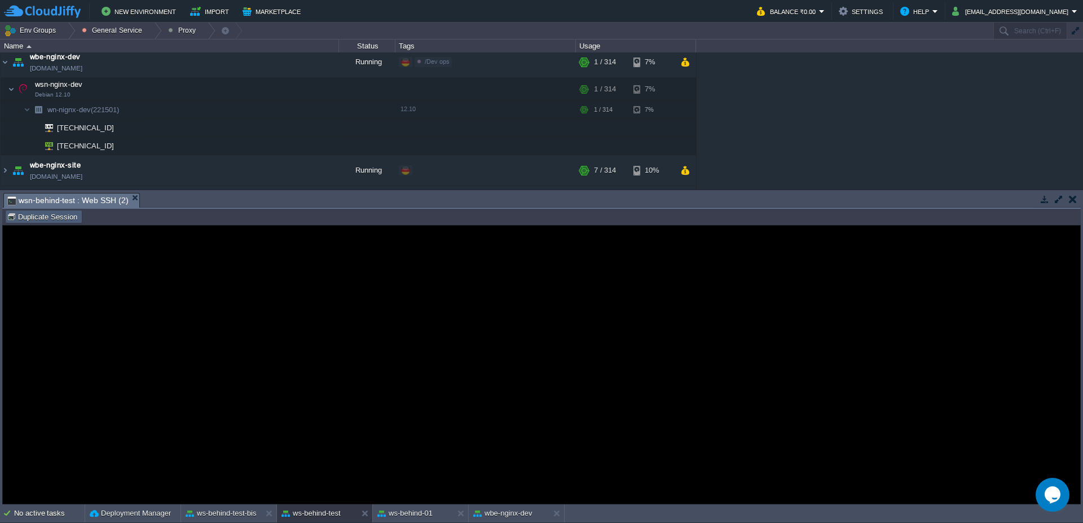
click at [22, 218] on button "Duplicate Session" at bounding box center [44, 217] width 74 height 10
type input "#000000"
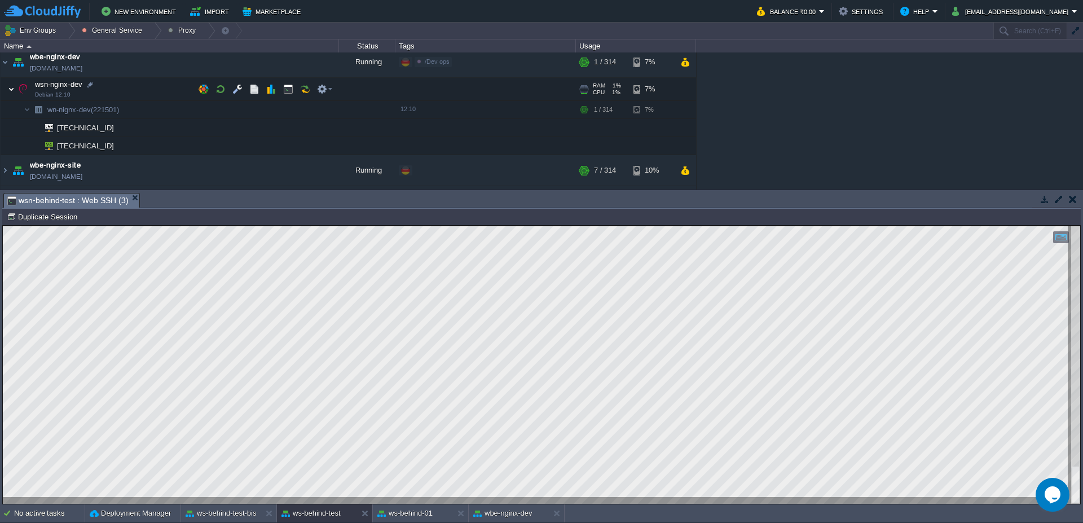
click at [9, 89] on img at bounding box center [11, 89] width 7 height 23
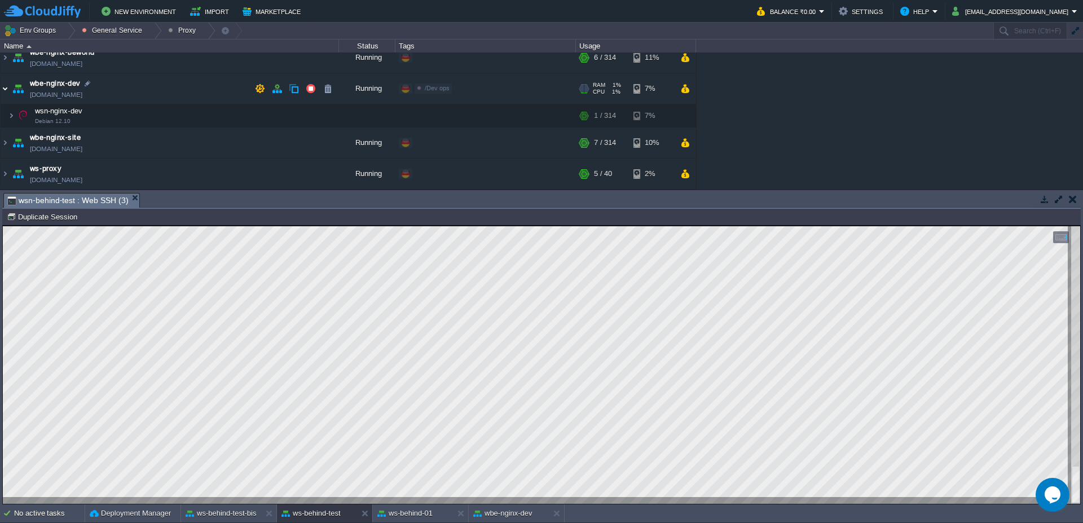
scroll to position [41, 0]
click at [7, 145] on img at bounding box center [5, 143] width 9 height 30
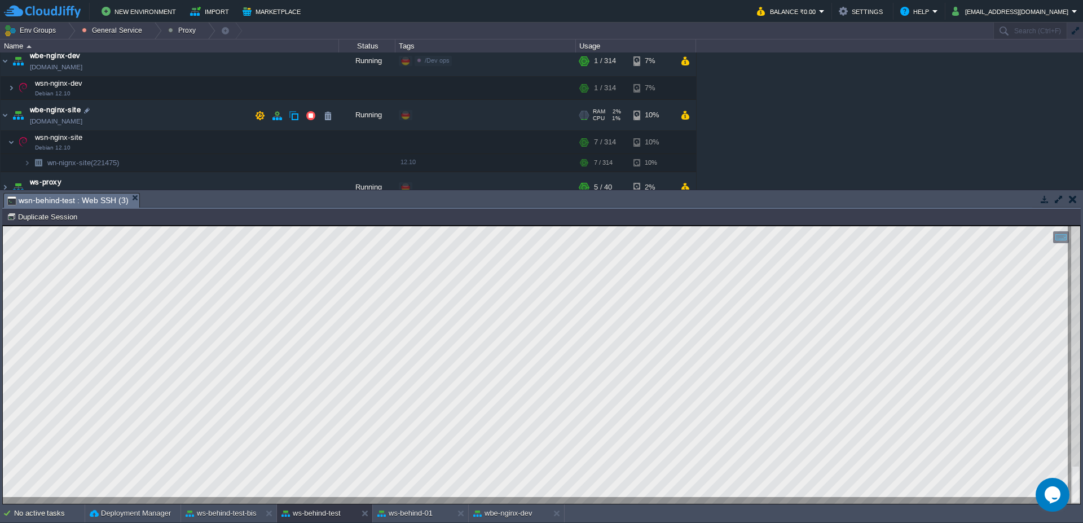
scroll to position [82, 0]
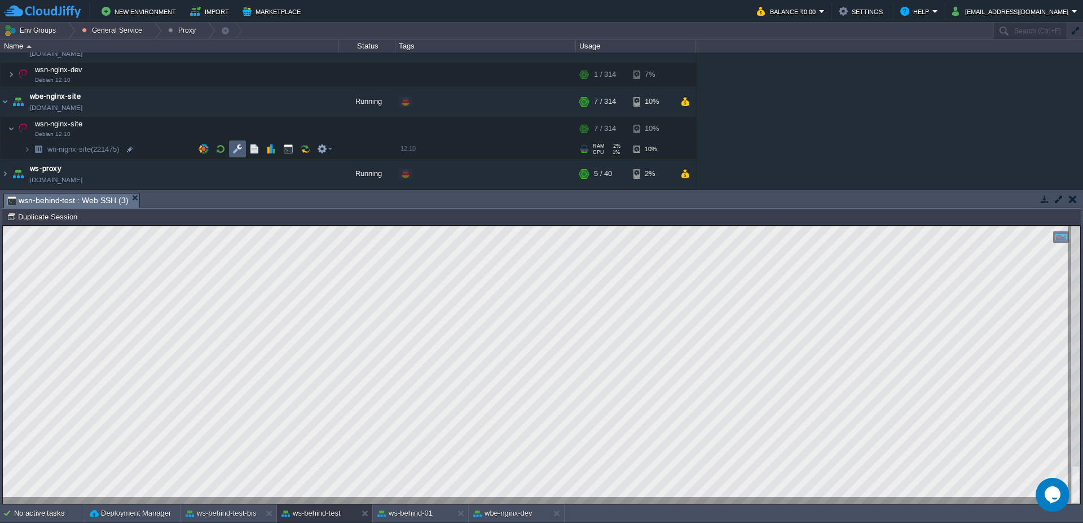
click at [231, 148] on td at bounding box center [237, 149] width 17 height 17
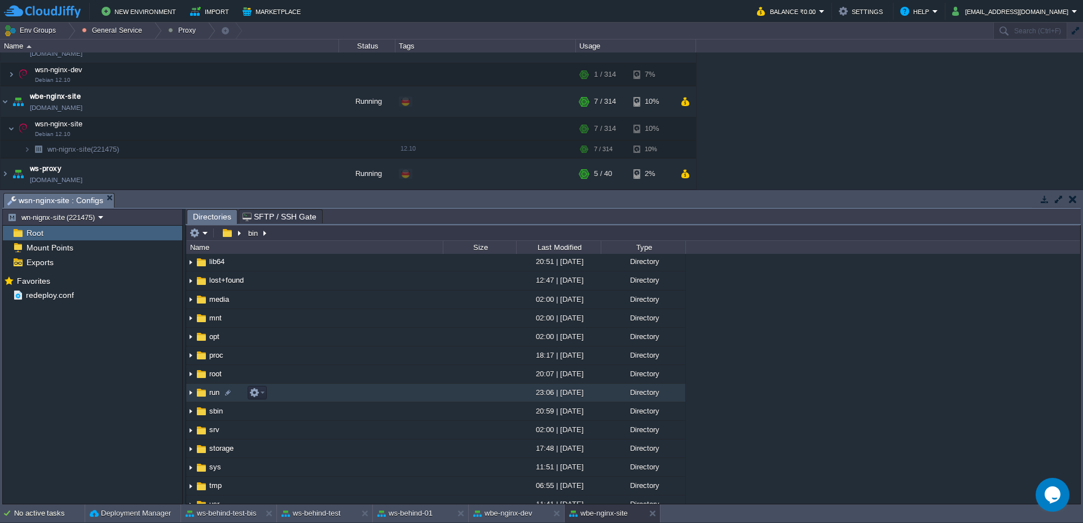
scroll to position [135, 0]
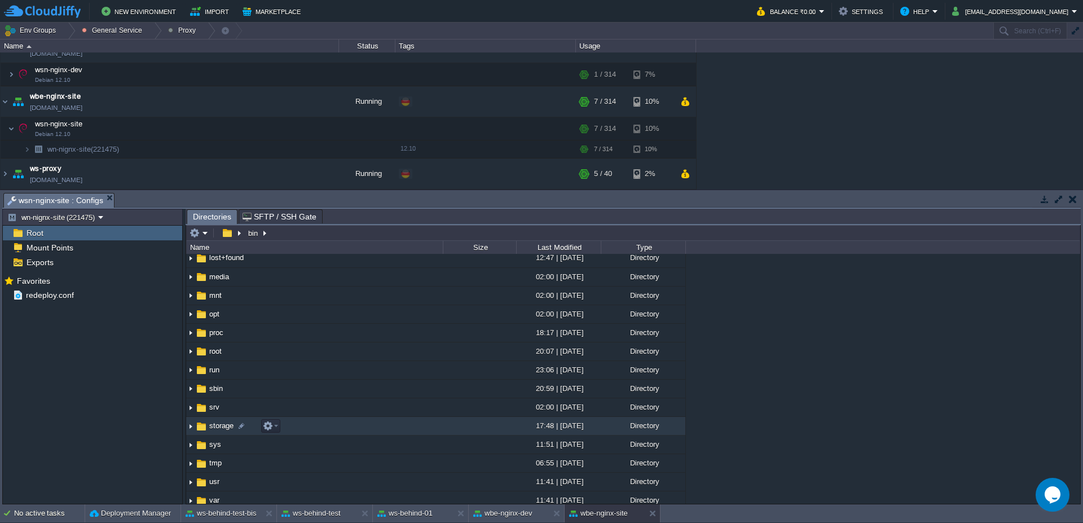
click at [191, 432] on img at bounding box center [190, 426] width 9 height 17
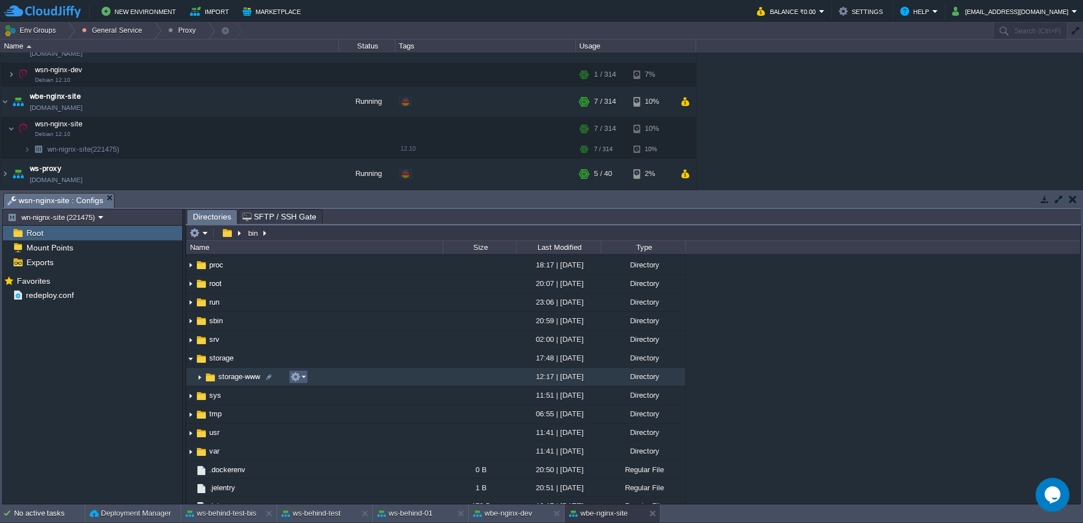
click at [302, 376] on em at bounding box center [298, 377] width 15 height 10
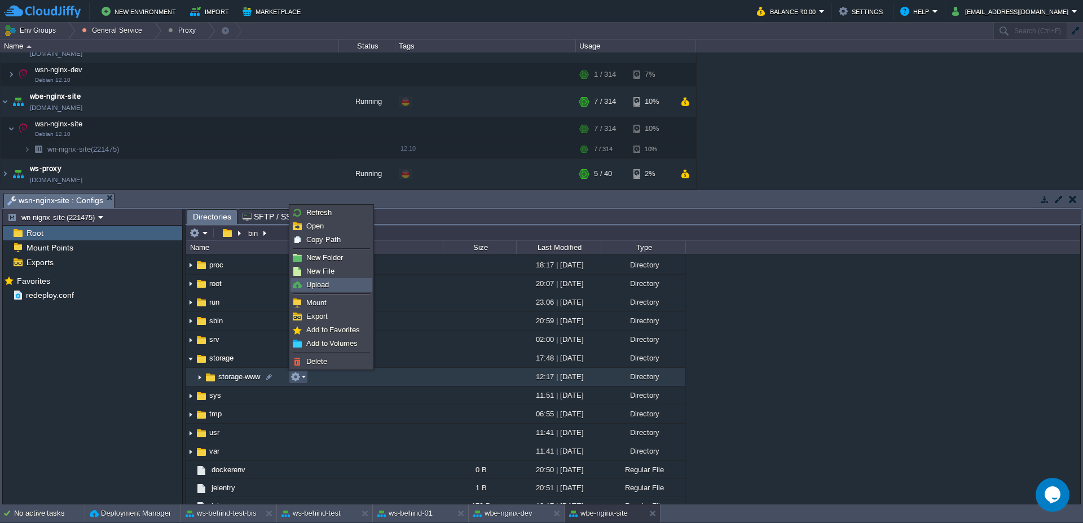
click at [341, 287] on link "Upload" at bounding box center [331, 285] width 81 height 12
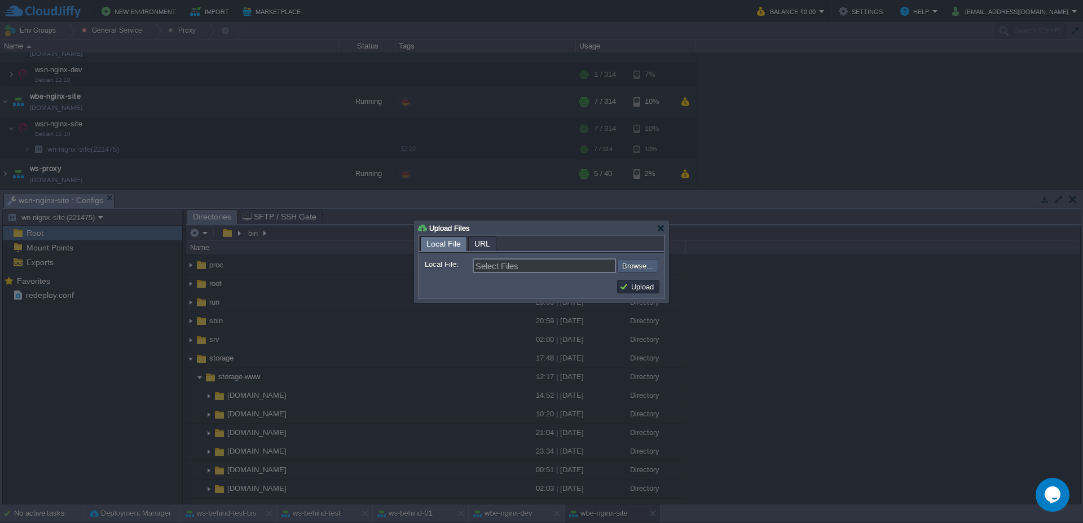
click at [633, 271] on input "file" at bounding box center [587, 266] width 143 height 14
type input "C:\fakepath\vaadinPush.js"
type input "vaadinPush.js"
click at [642, 285] on button "Upload" at bounding box center [639, 287] width 38 height 10
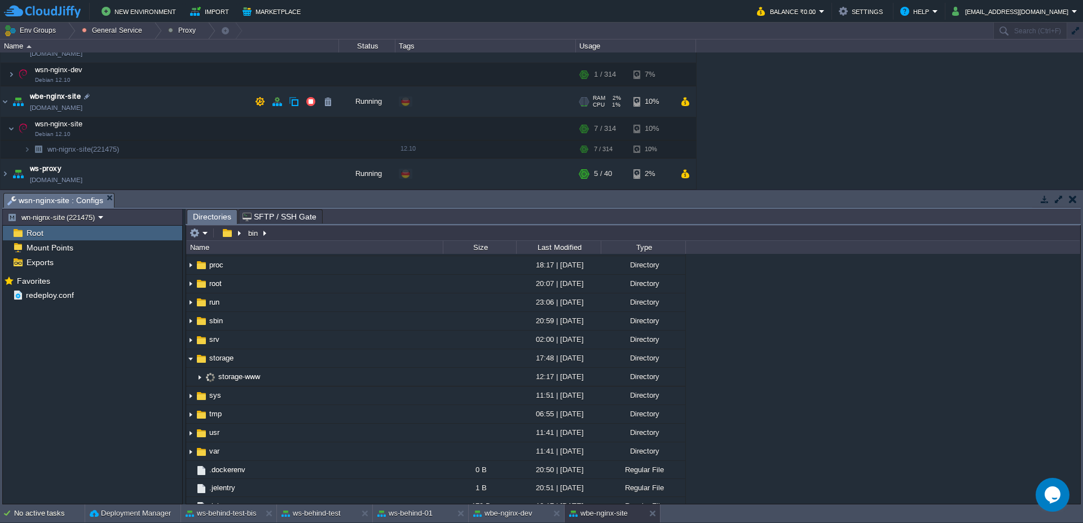
scroll to position [15, 0]
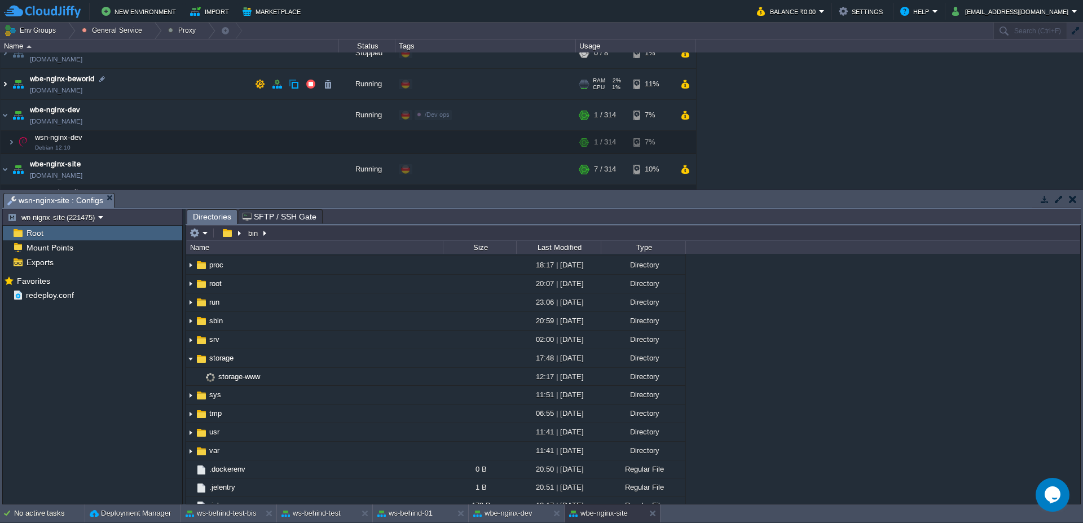
click at [4, 85] on img at bounding box center [5, 84] width 9 height 30
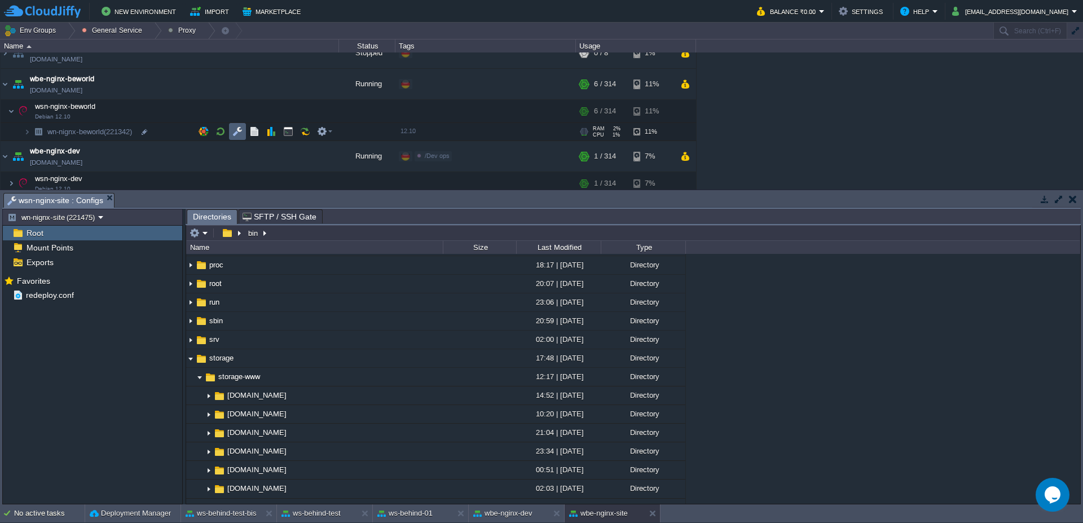
click at [239, 128] on button "button" at bounding box center [237, 131] width 10 height 10
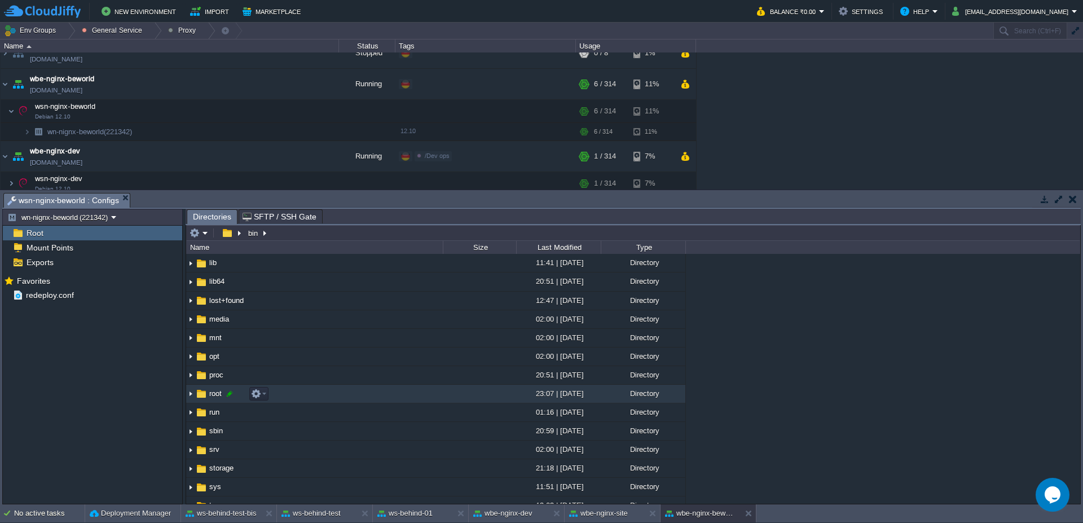
scroll to position [135, 0]
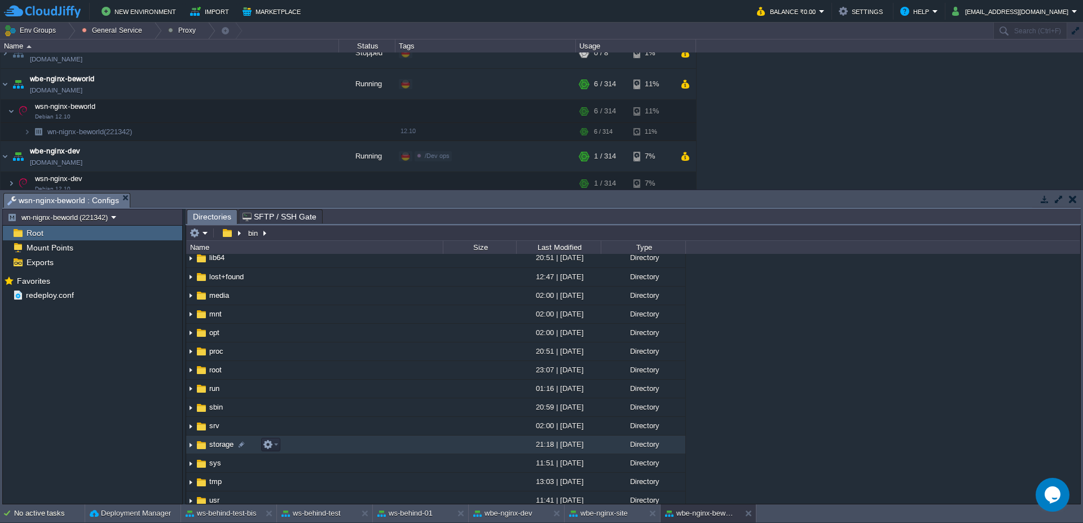
click at [190, 444] on img at bounding box center [190, 444] width 9 height 17
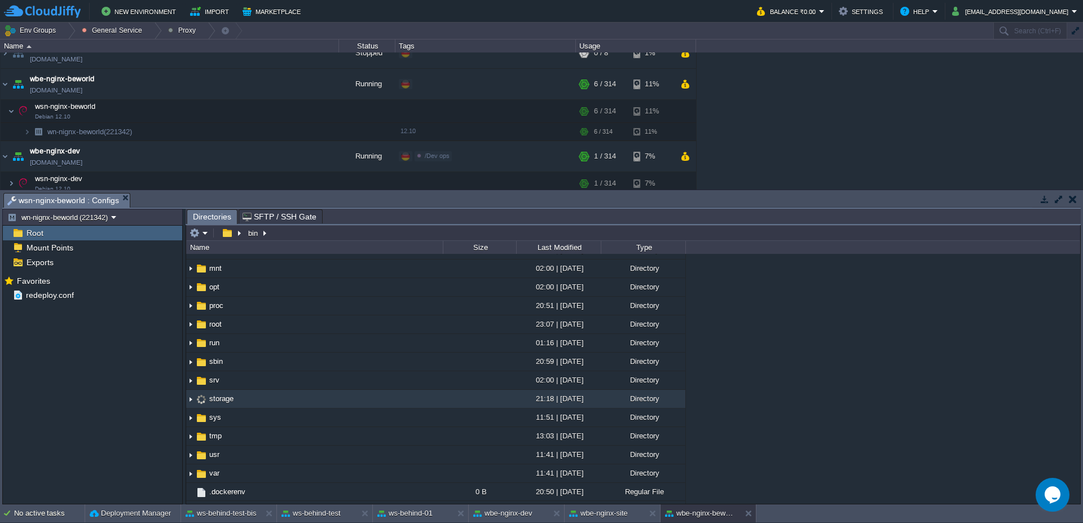
scroll to position [203, 0]
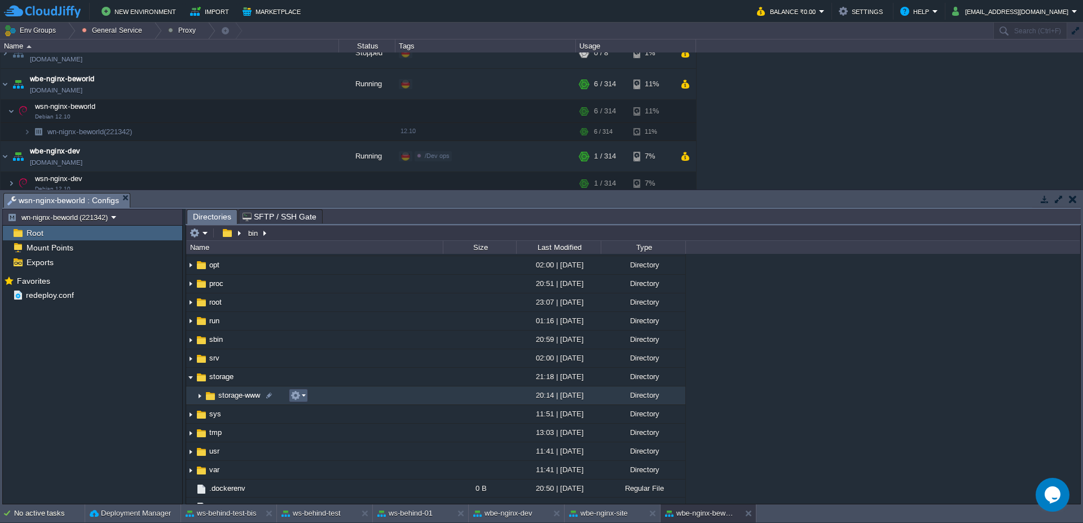
click at [303, 397] on em at bounding box center [298, 396] width 15 height 10
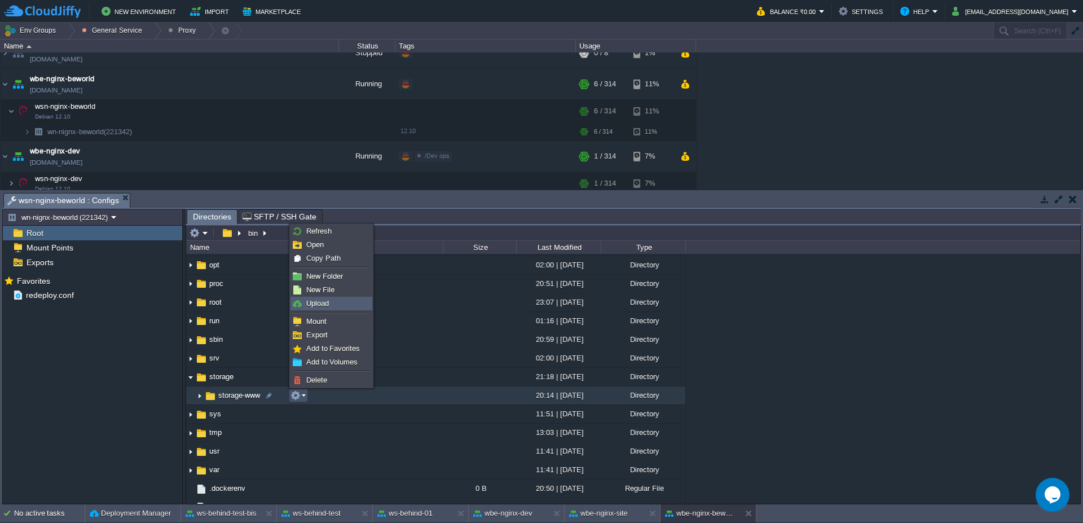
click at [328, 309] on link "Upload" at bounding box center [331, 303] width 81 height 12
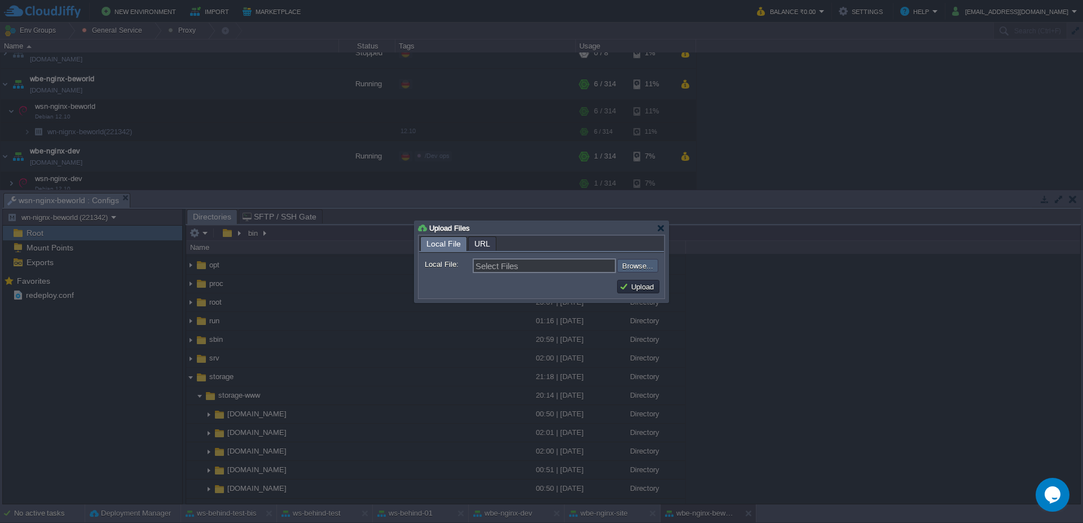
click at [624, 270] on input "file" at bounding box center [587, 266] width 143 height 14
type input "C:\fakepath\vaadinPush.js"
type input "vaadinPush.js"
click at [639, 289] on button "Upload" at bounding box center [639, 287] width 38 height 10
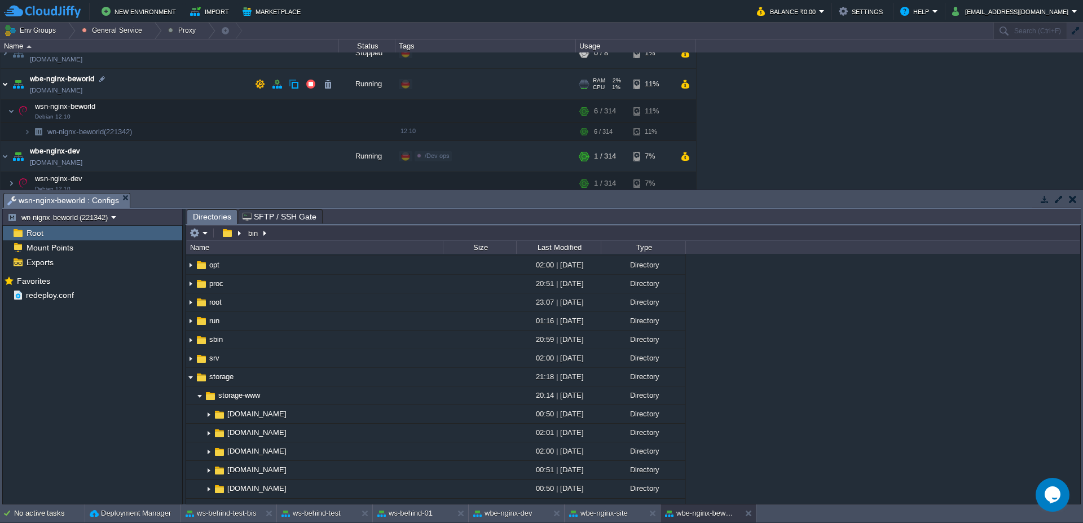
click at [1, 82] on img at bounding box center [5, 84] width 9 height 30
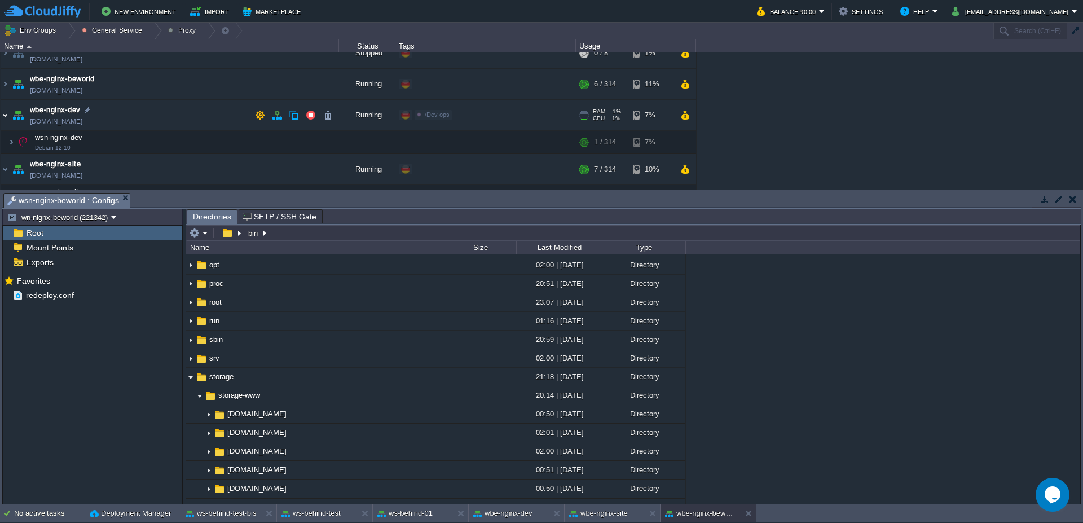
click at [3, 120] on img at bounding box center [5, 115] width 9 height 30
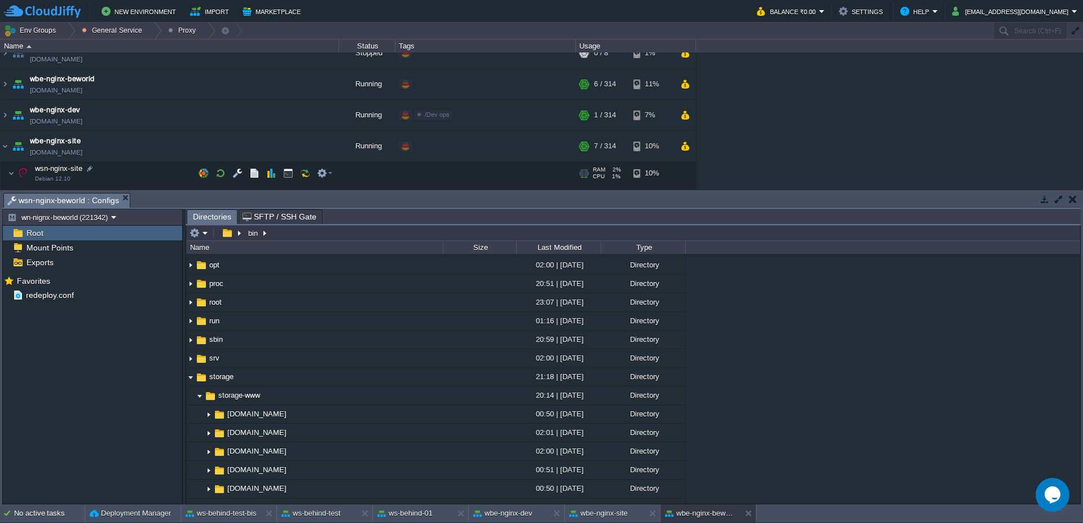
scroll to position [59, 0]
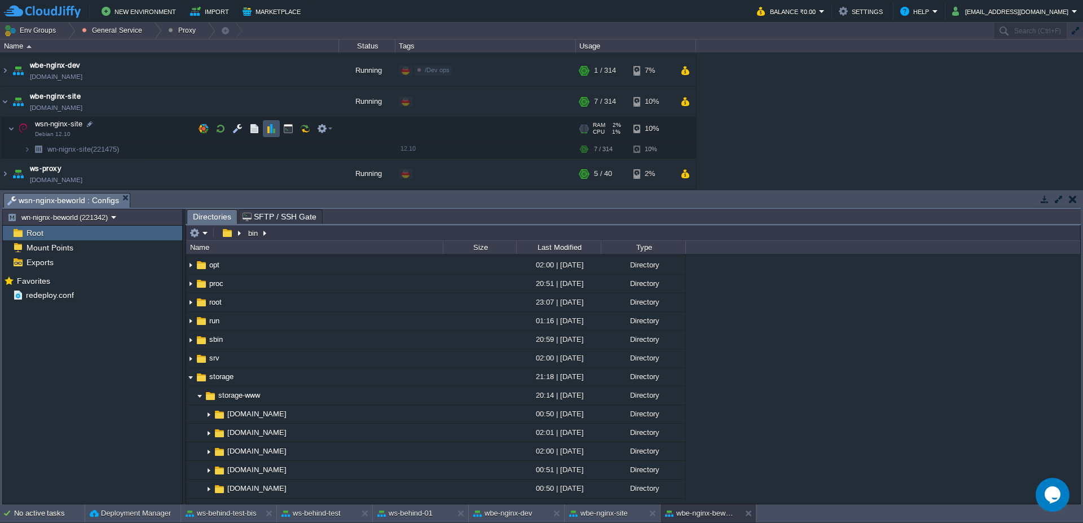
click at [273, 129] on button "button" at bounding box center [271, 129] width 10 height 10
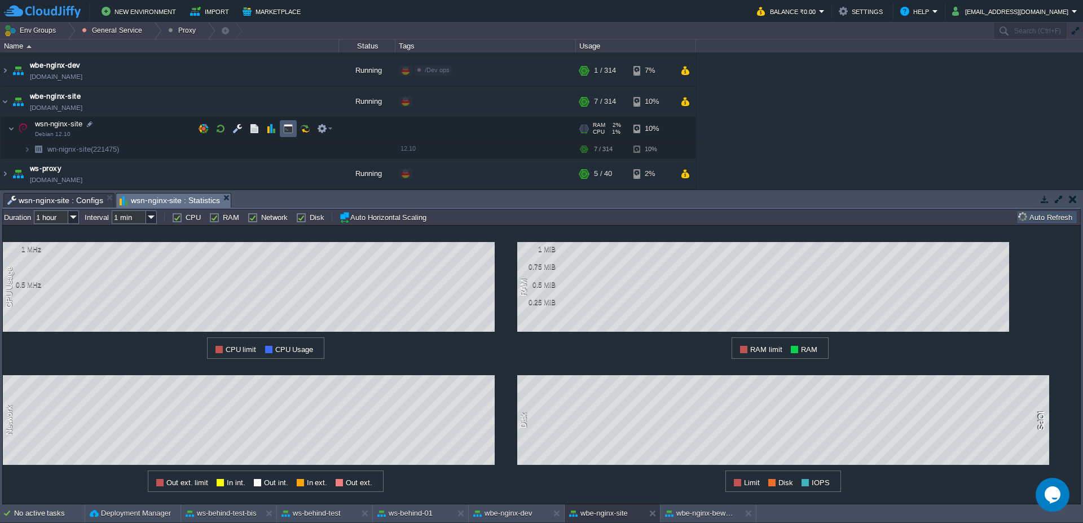
click at [292, 126] on button "button" at bounding box center [288, 129] width 10 height 10
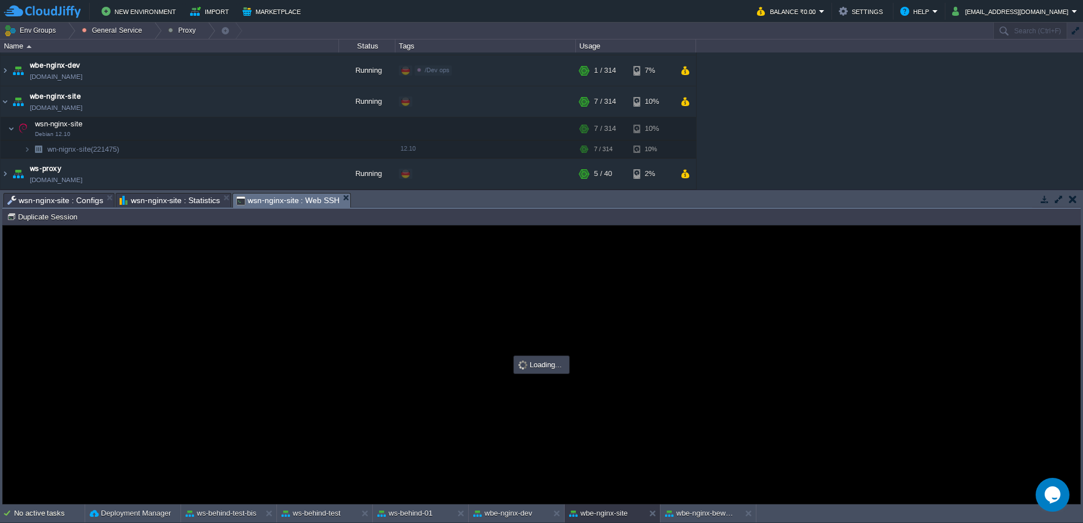
scroll to position [0, 0]
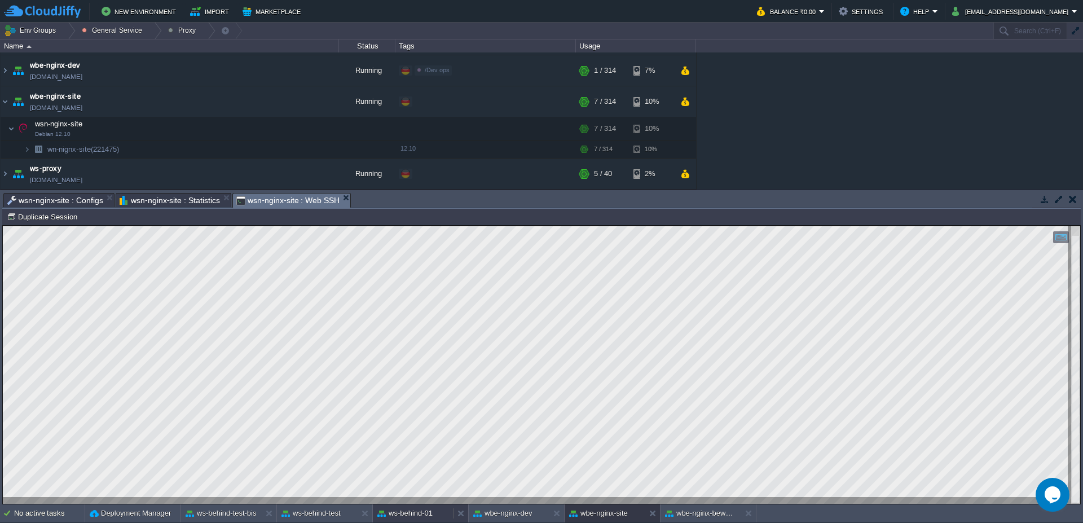
click at [412, 516] on button "ws-behind-01" at bounding box center [405, 513] width 55 height 11
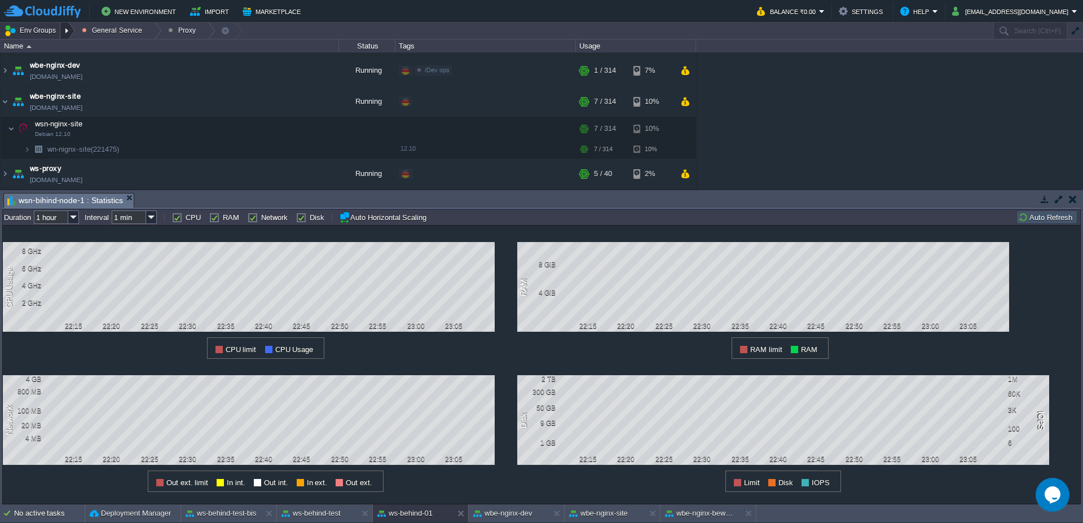
click at [67, 36] on div at bounding box center [67, 31] width 15 height 16
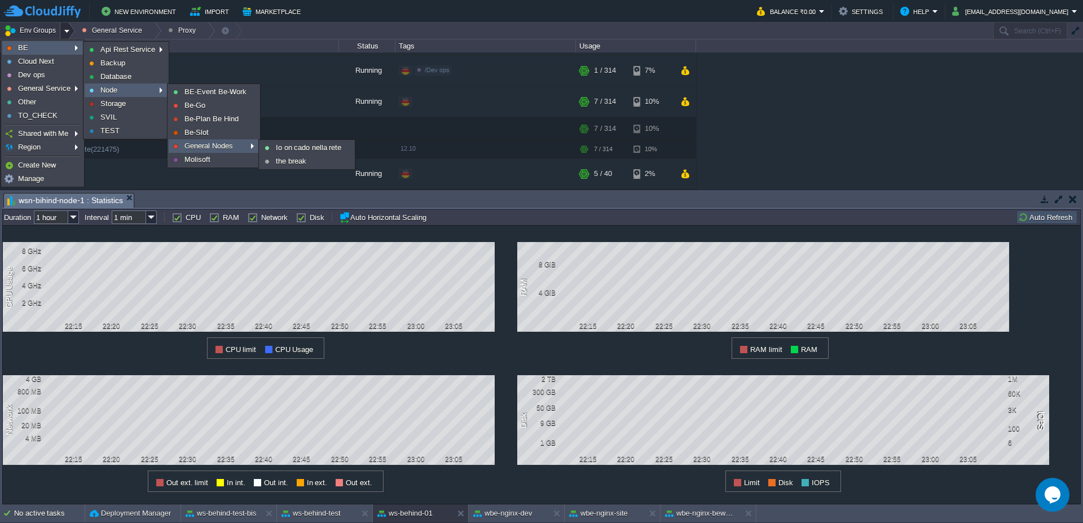
click at [213, 144] on span "General Nodes" at bounding box center [209, 146] width 49 height 8
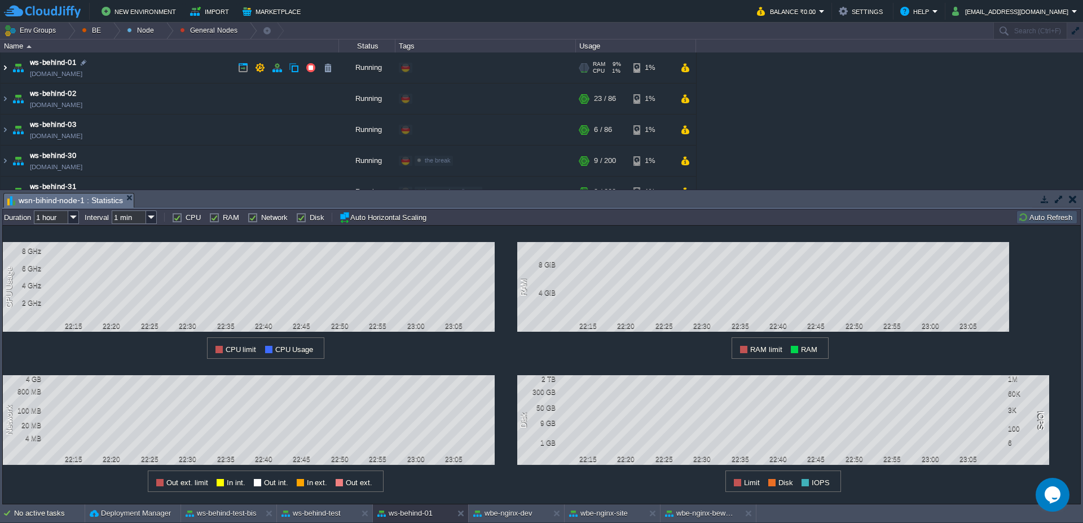
click at [1, 67] on img at bounding box center [5, 67] width 9 height 30
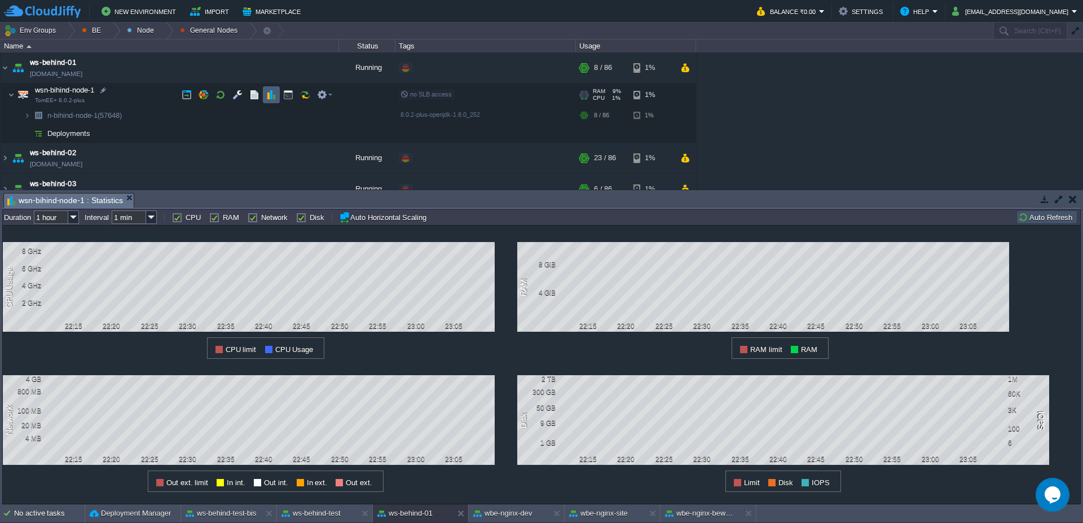
click at [278, 92] on td at bounding box center [271, 94] width 17 height 17
click at [288, 93] on button "button" at bounding box center [288, 95] width 10 height 10
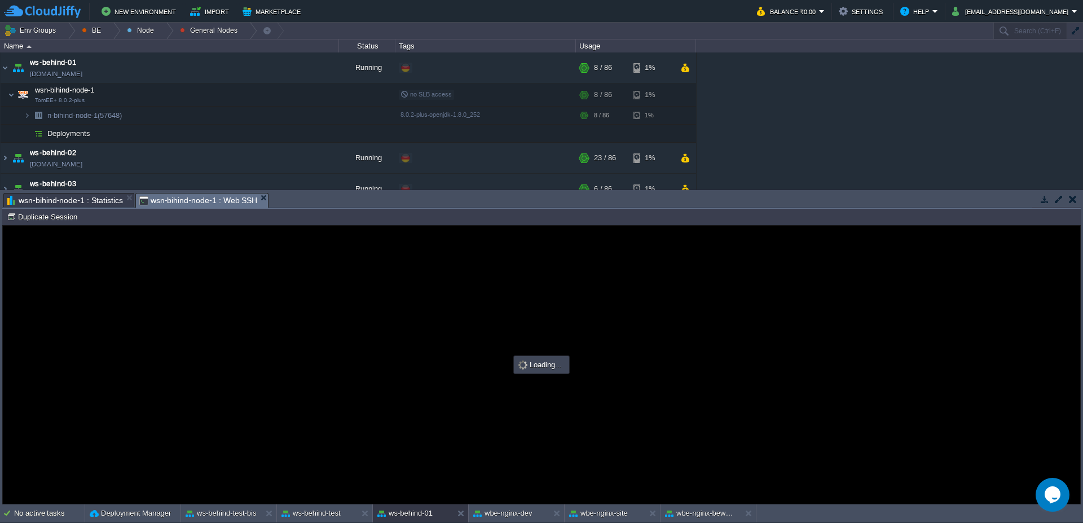
type input "#000000"
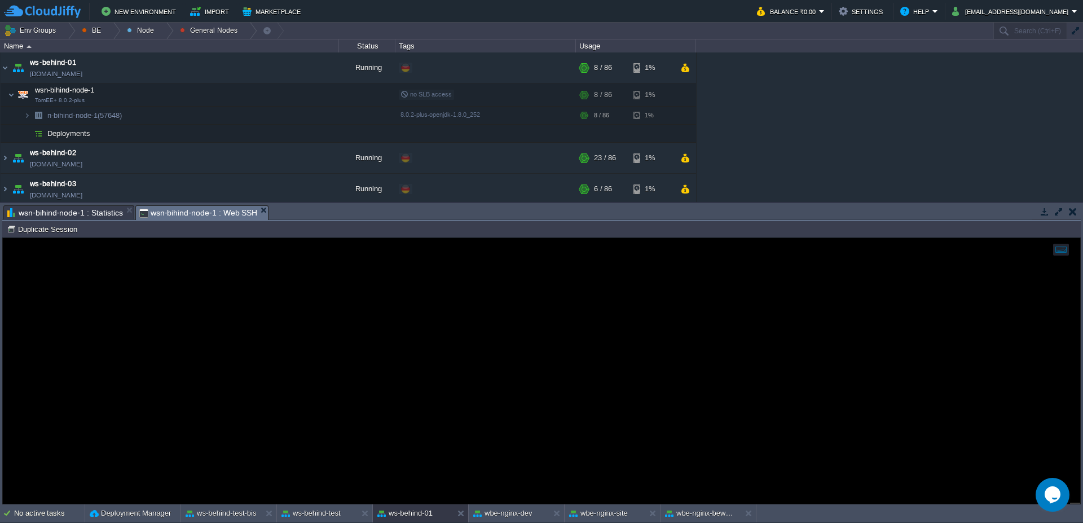
click at [101, 207] on span "wsn-bihind-node-1 : Statistics" at bounding box center [65, 213] width 116 height 14
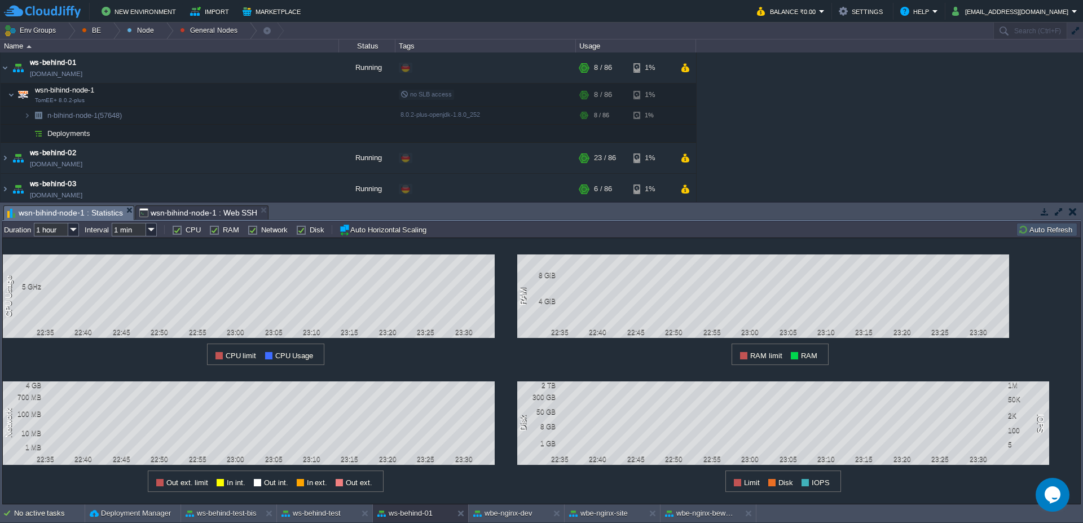
click at [1063, 234] on button "Auto Refresh" at bounding box center [1048, 230] width 58 height 10
click at [221, 214] on span "wsn-bihind-node-1 : Web SSH" at bounding box center [198, 213] width 119 height 14
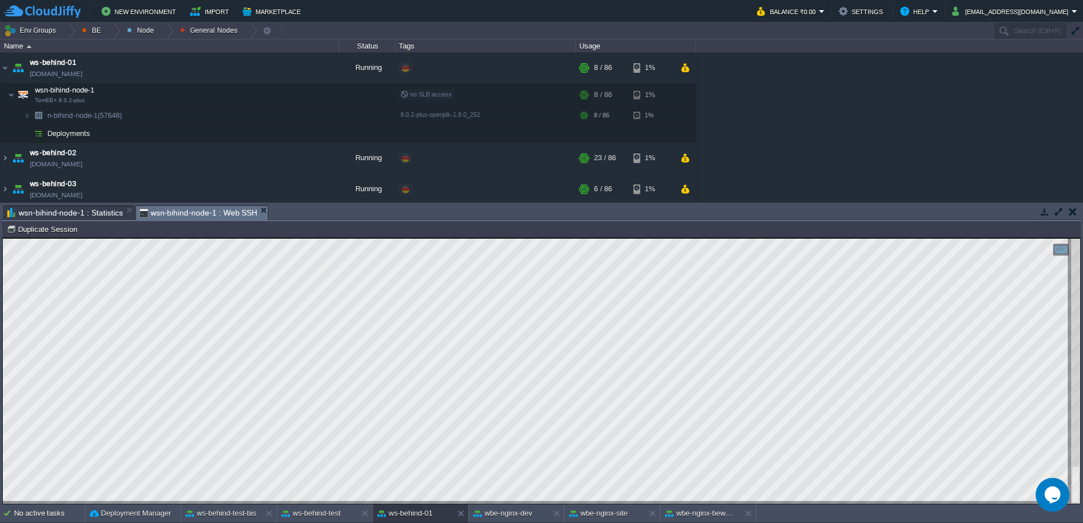
click at [69, 212] on span "wsn-bihind-node-1 : Statistics" at bounding box center [65, 213] width 116 height 14
